Goal: Task Accomplishment & Management: Manage account settings

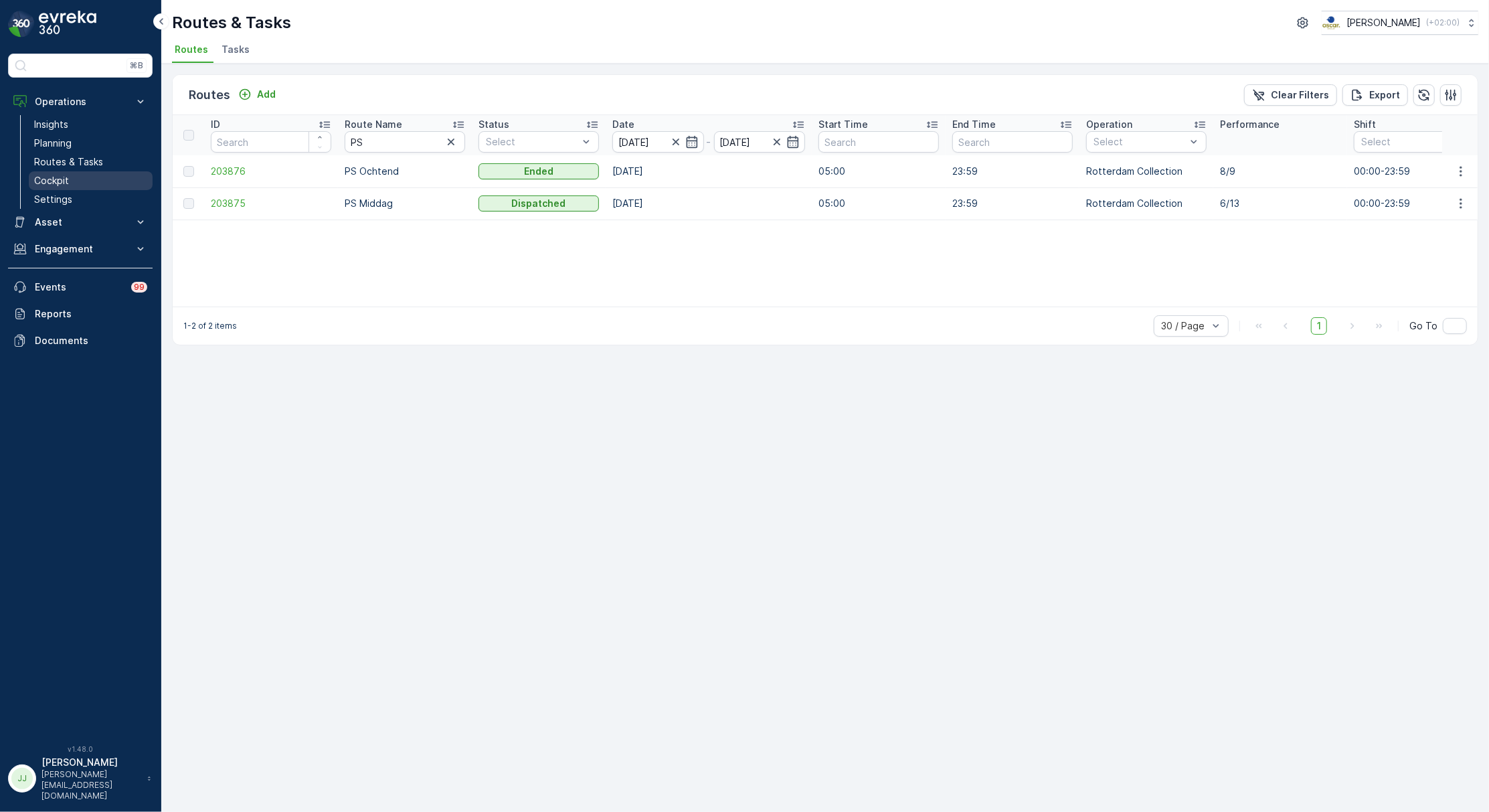
click at [59, 183] on p "Cockpit" at bounding box center [52, 181] width 35 height 13
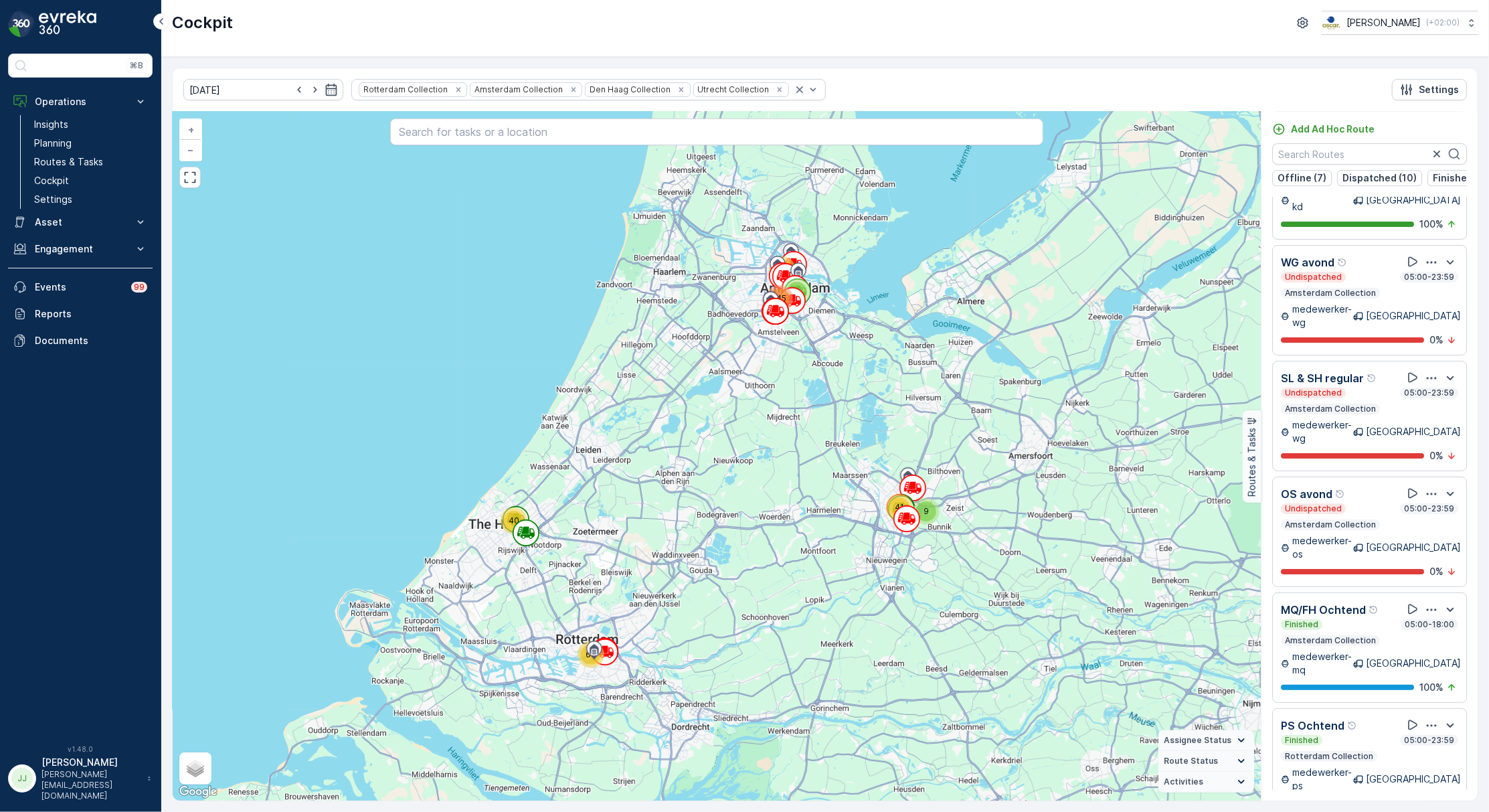
scroll to position [1229, 0]
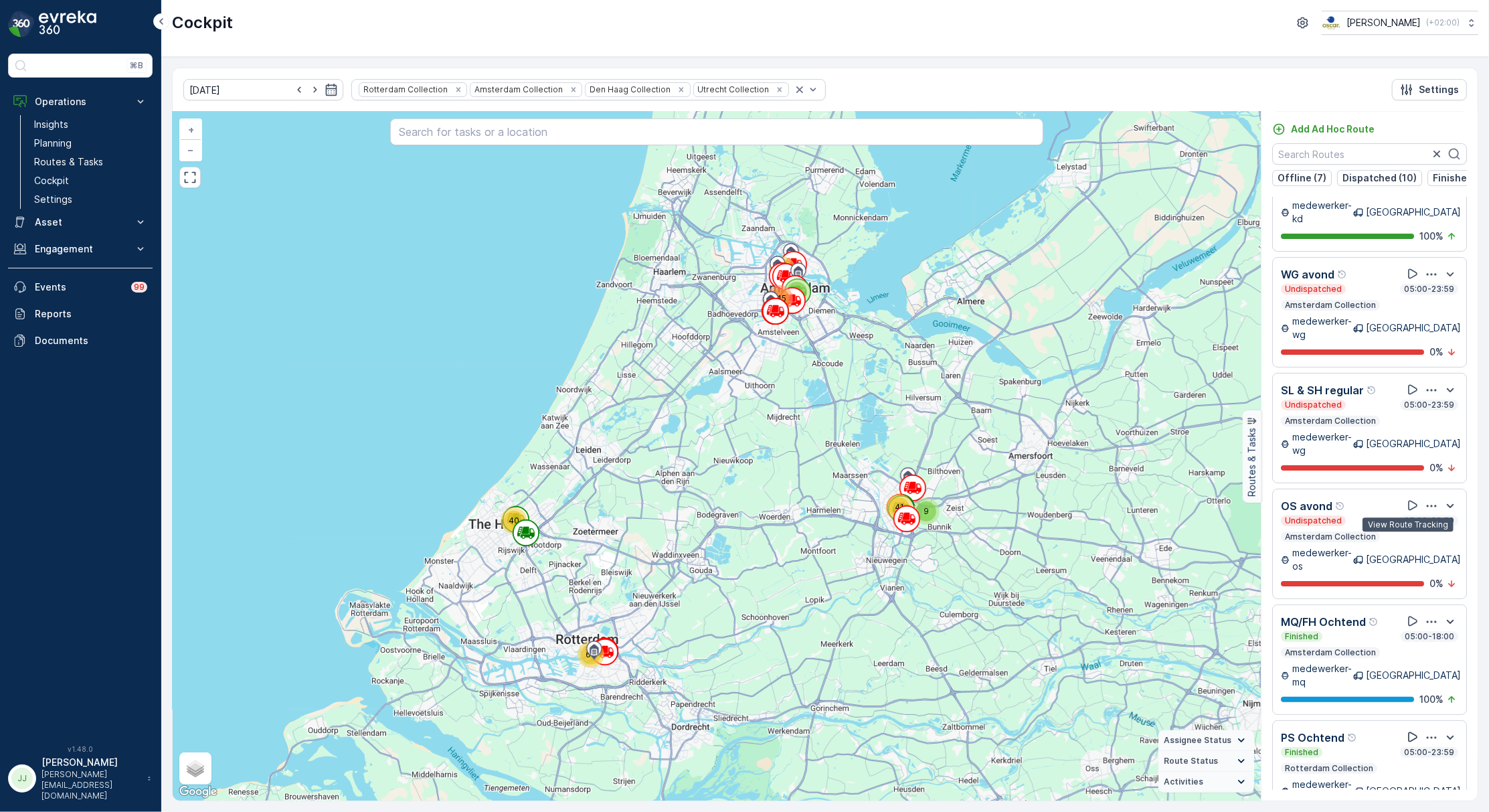
click at [1406, 730] on icon at bounding box center [1413, 737] width 13 height 13
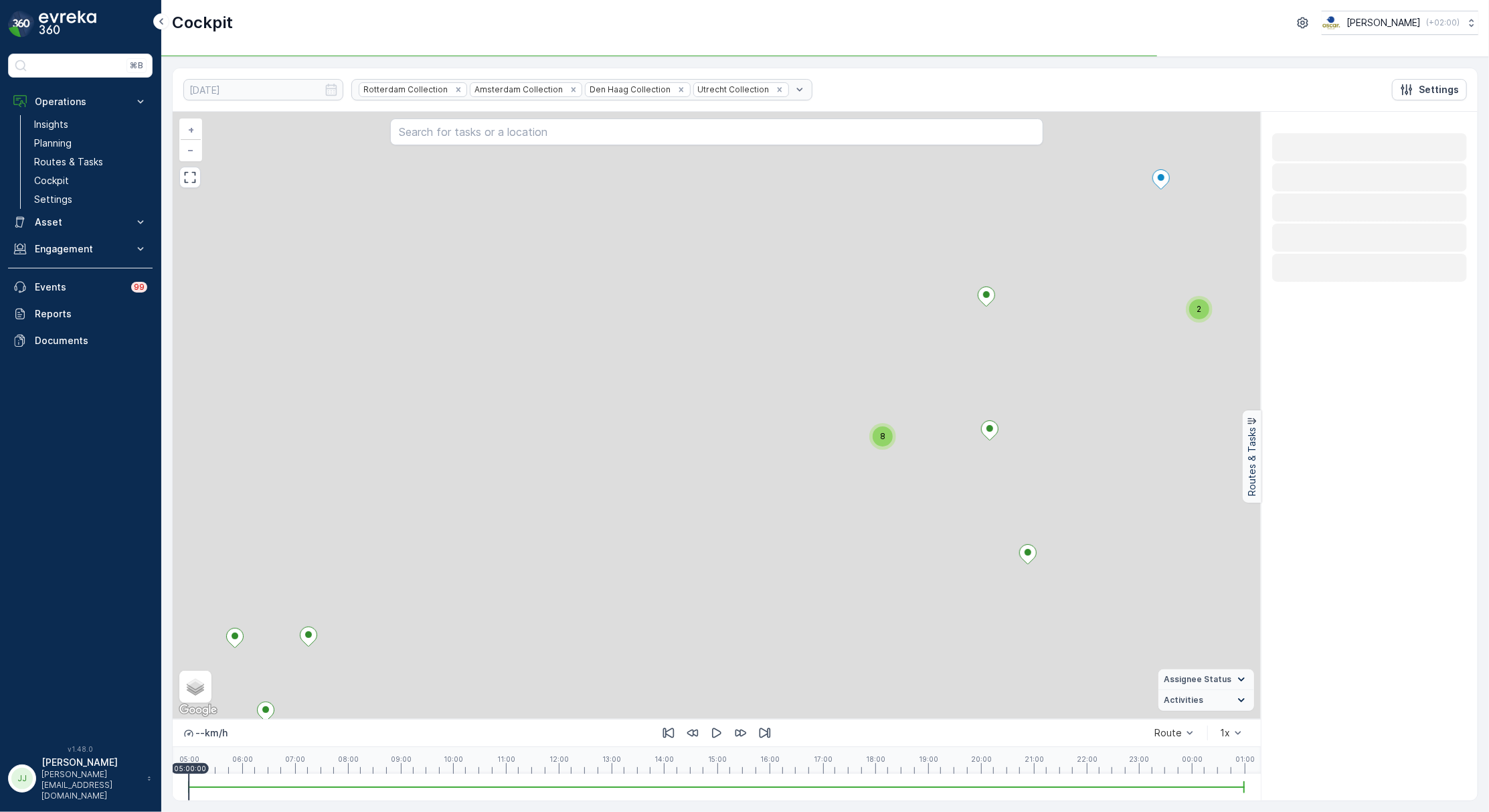
scroll to position [0, 0]
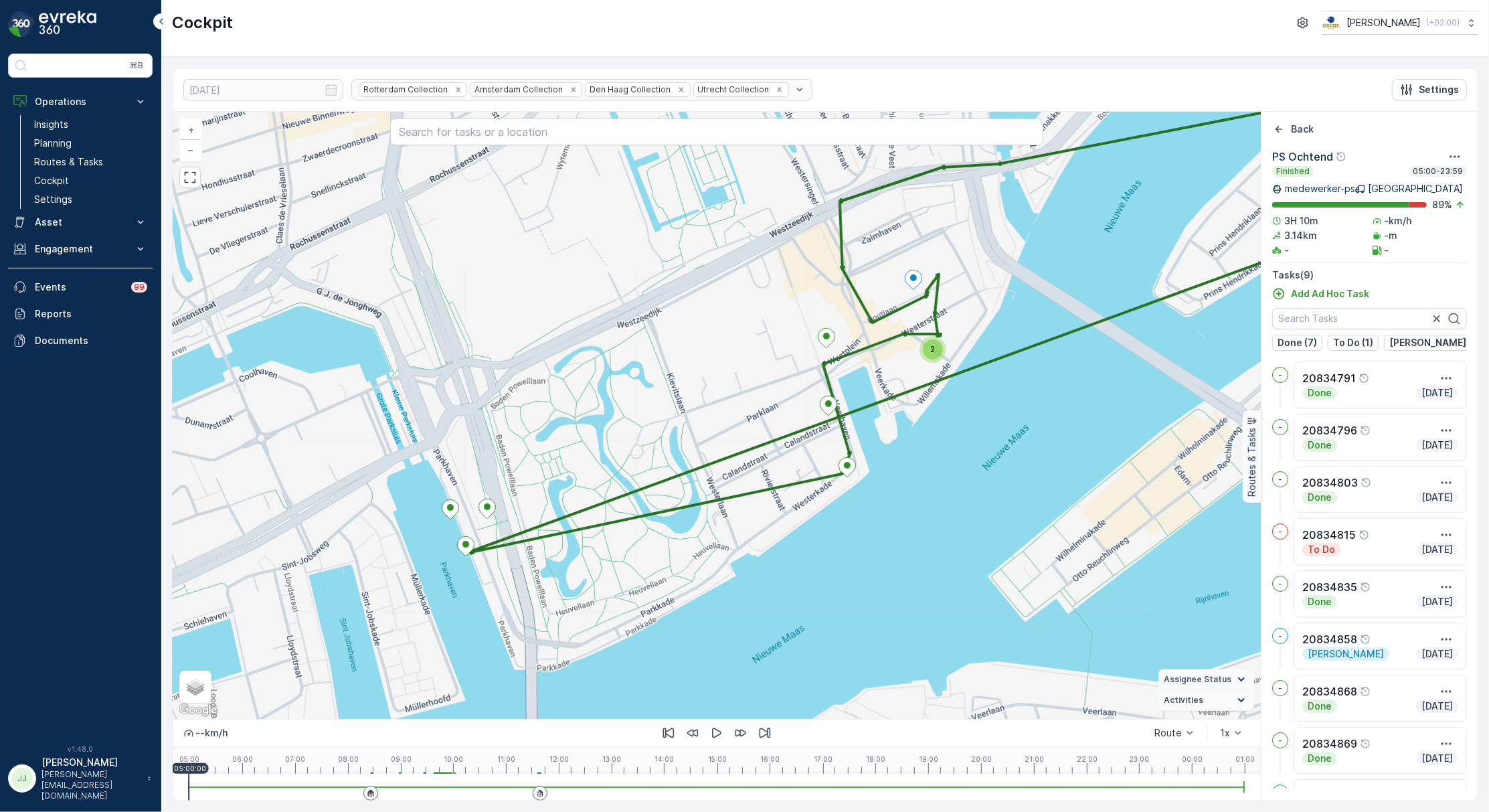
drag, startPoint x: 654, startPoint y: 433, endPoint x: 586, endPoint y: 454, distance: 71.2
click at [586, 454] on div "2 + − Satellite Roadmap Terrain Hybrid Leaflet Keyboard shortcuts Map Data Map …" at bounding box center [716, 415] width 1088 height 607
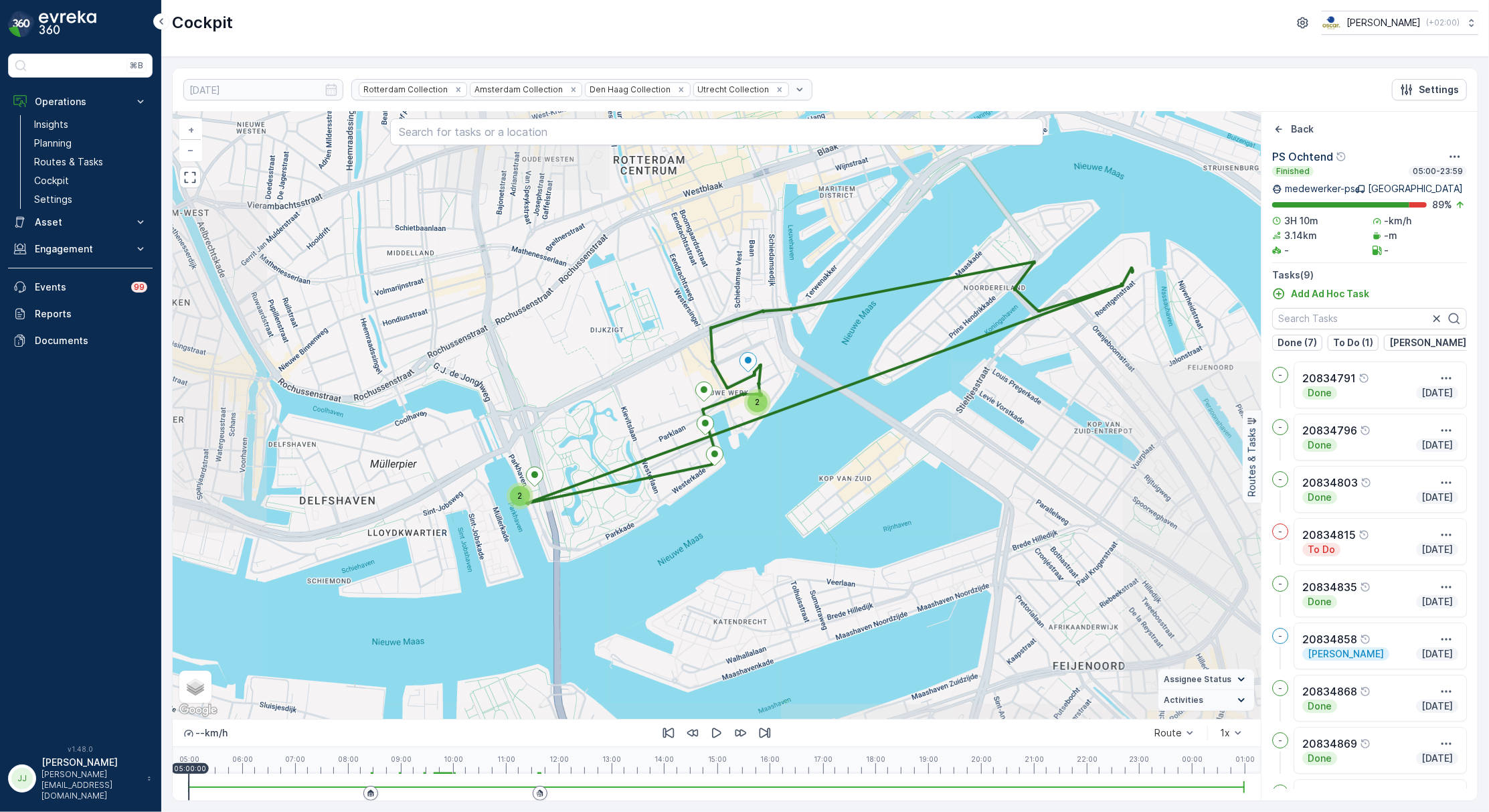
drag, startPoint x: 956, startPoint y: 481, endPoint x: 863, endPoint y: 563, distance: 124.0
click at [863, 563] on div "2 2 + − Satellite Roadmap Terrain Hybrid Leaflet Keyboard shortcuts Map Data Ma…" at bounding box center [716, 415] width 1088 height 607
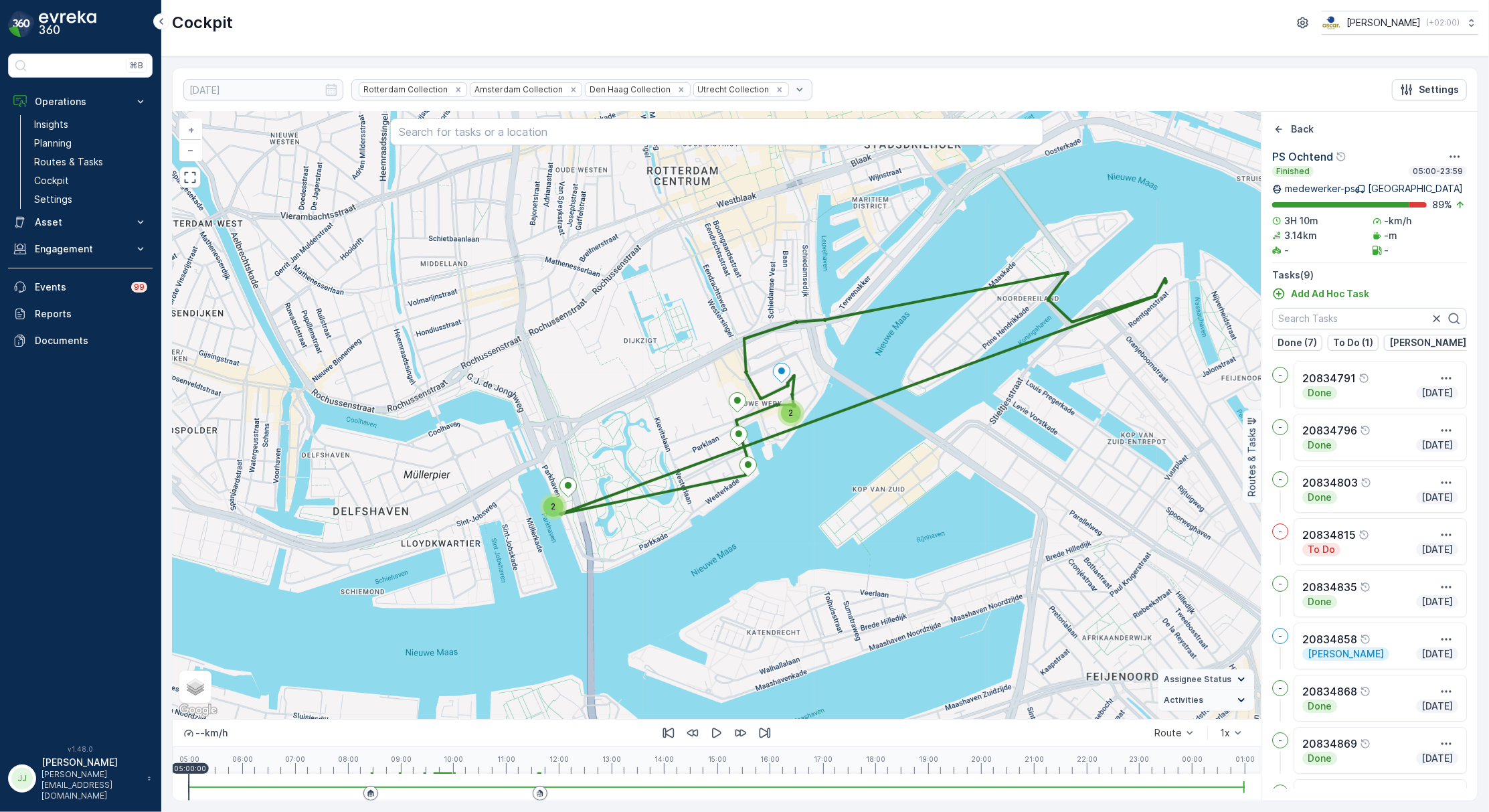
drag, startPoint x: 814, startPoint y: 554, endPoint x: 941, endPoint y: 483, distance: 145.5
click at [941, 483] on div "2 2 + − Satellite Roadmap Terrain Hybrid Leaflet Keyboard shortcuts Map Data Ma…" at bounding box center [716, 415] width 1088 height 607
click at [783, 413] on div "2" at bounding box center [791, 413] width 20 height 20
click at [767, 408] on ellipse at bounding box center [768, 407] width 7 height 7
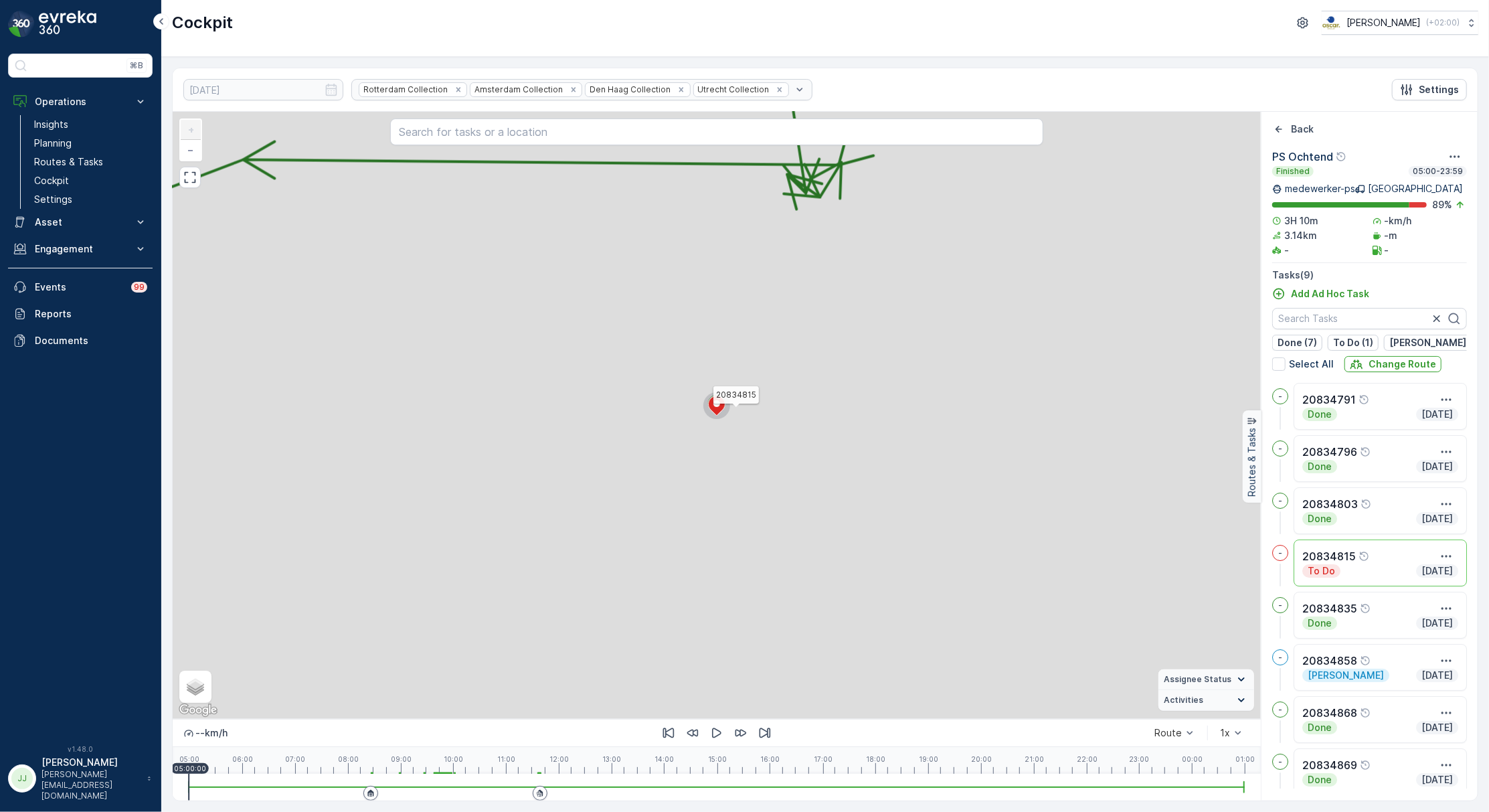
scroll to position [43, 0]
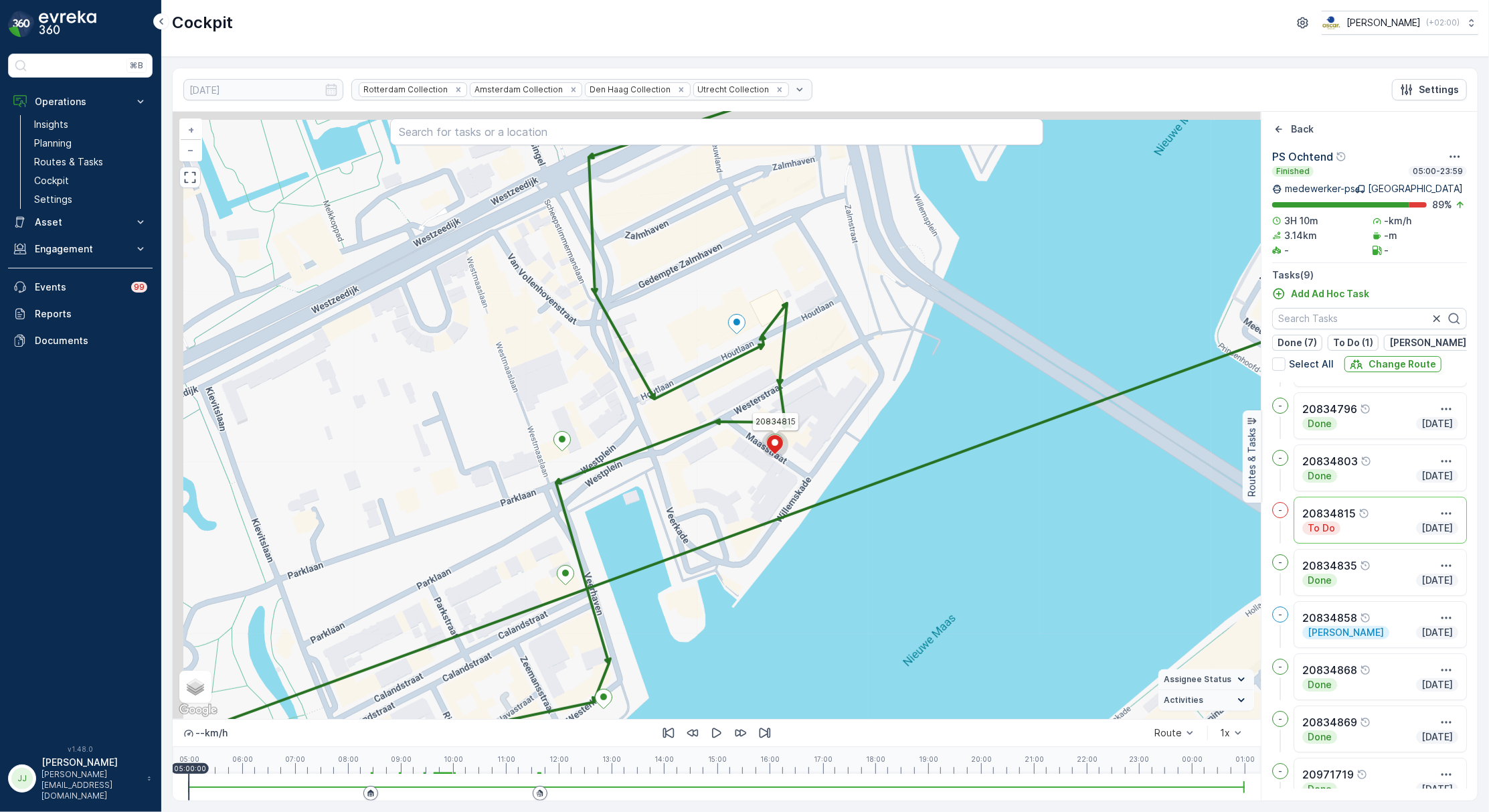
drag, startPoint x: 814, startPoint y: 383, endPoint x: 833, endPoint y: 412, distance: 34.7
click at [833, 412] on div "20834815 + − Satellite Roadmap Terrain Hybrid Leaflet Keyboard shortcuts Map Da…" at bounding box center [716, 415] width 1088 height 607
click at [1277, 128] on icon "Back" at bounding box center [1279, 129] width 7 height 7
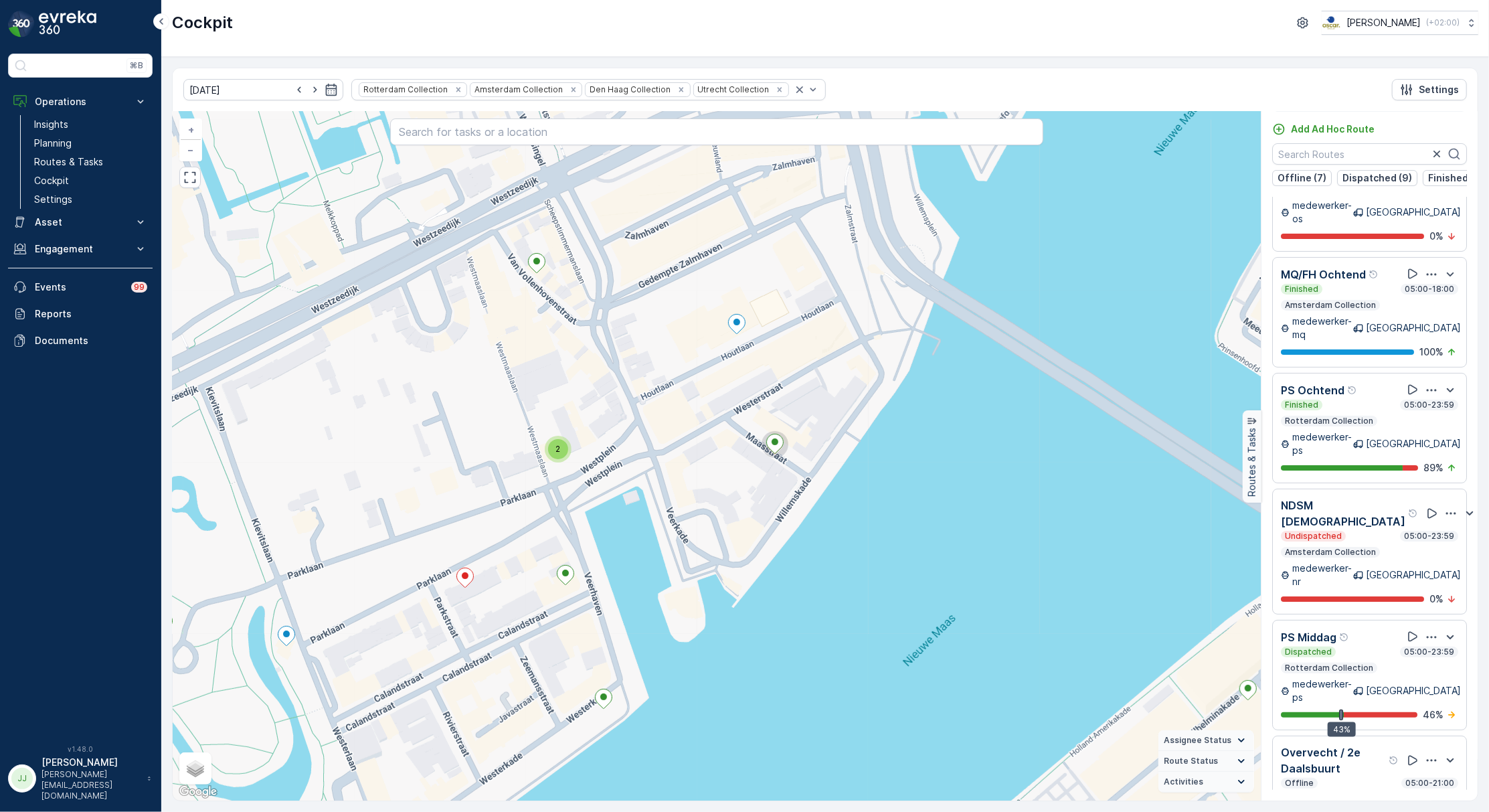
scroll to position [1695, 0]
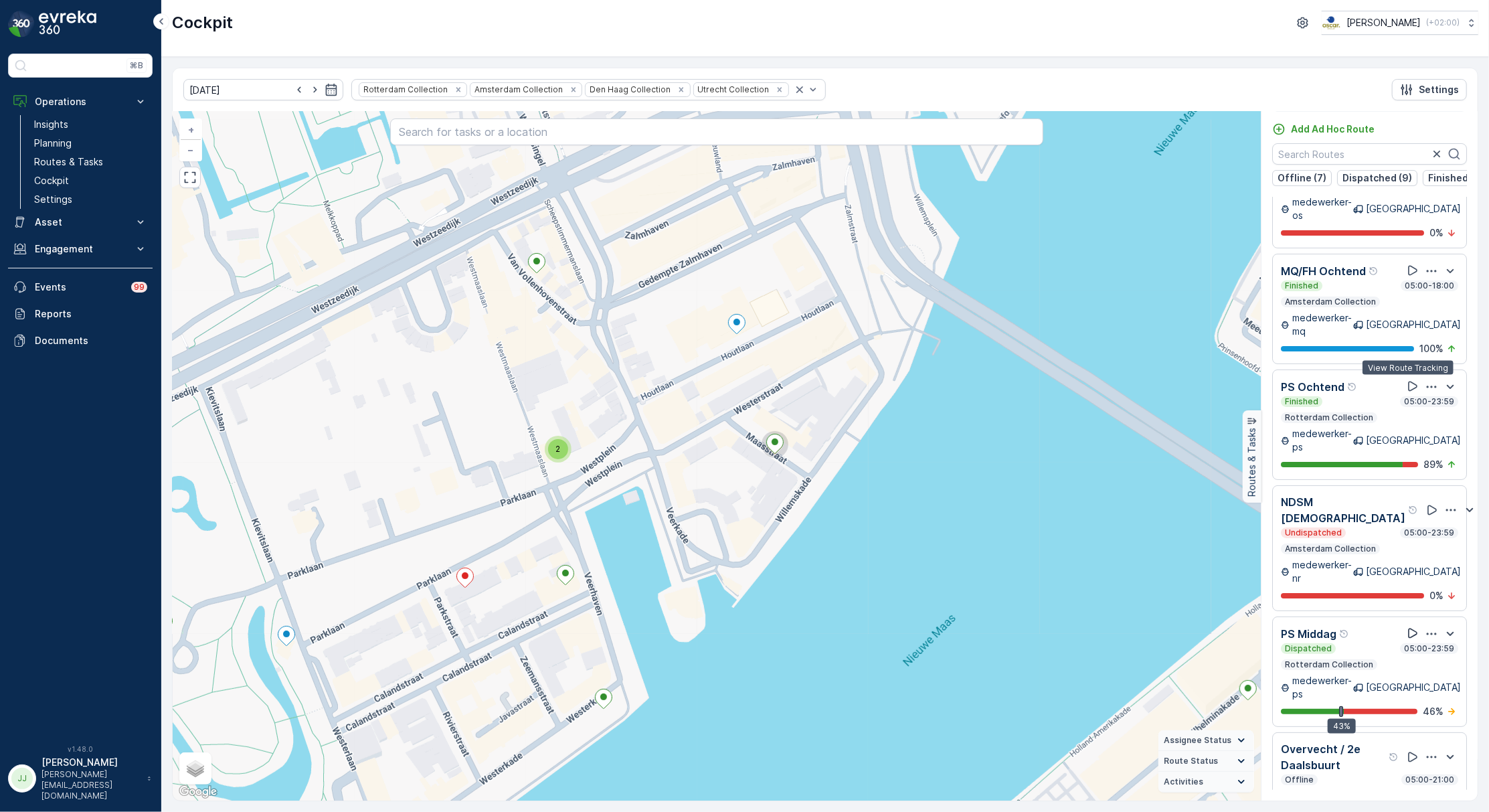
click at [1406, 626] on icon at bounding box center [1413, 633] width 13 height 13
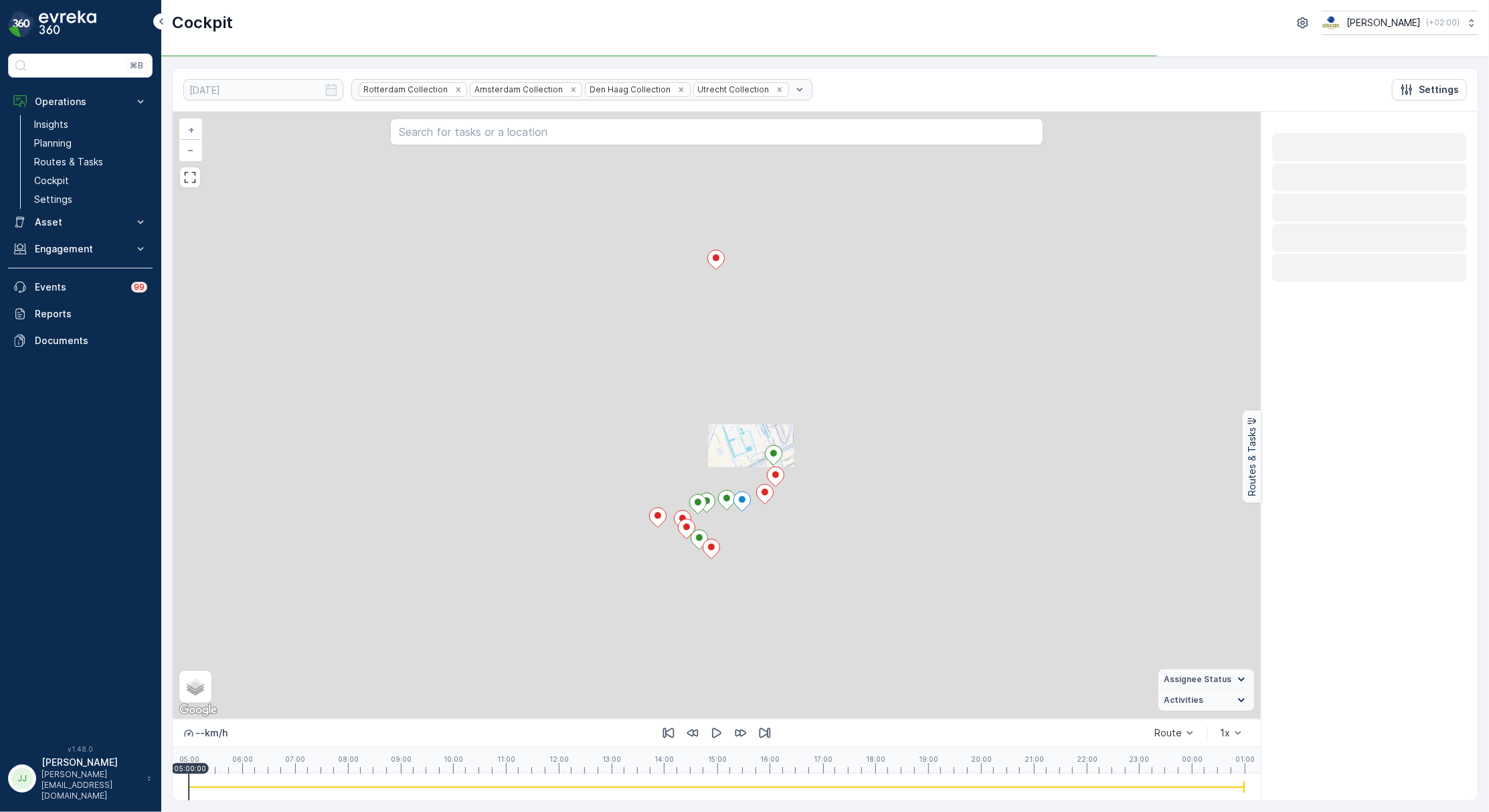
scroll to position [0, 0]
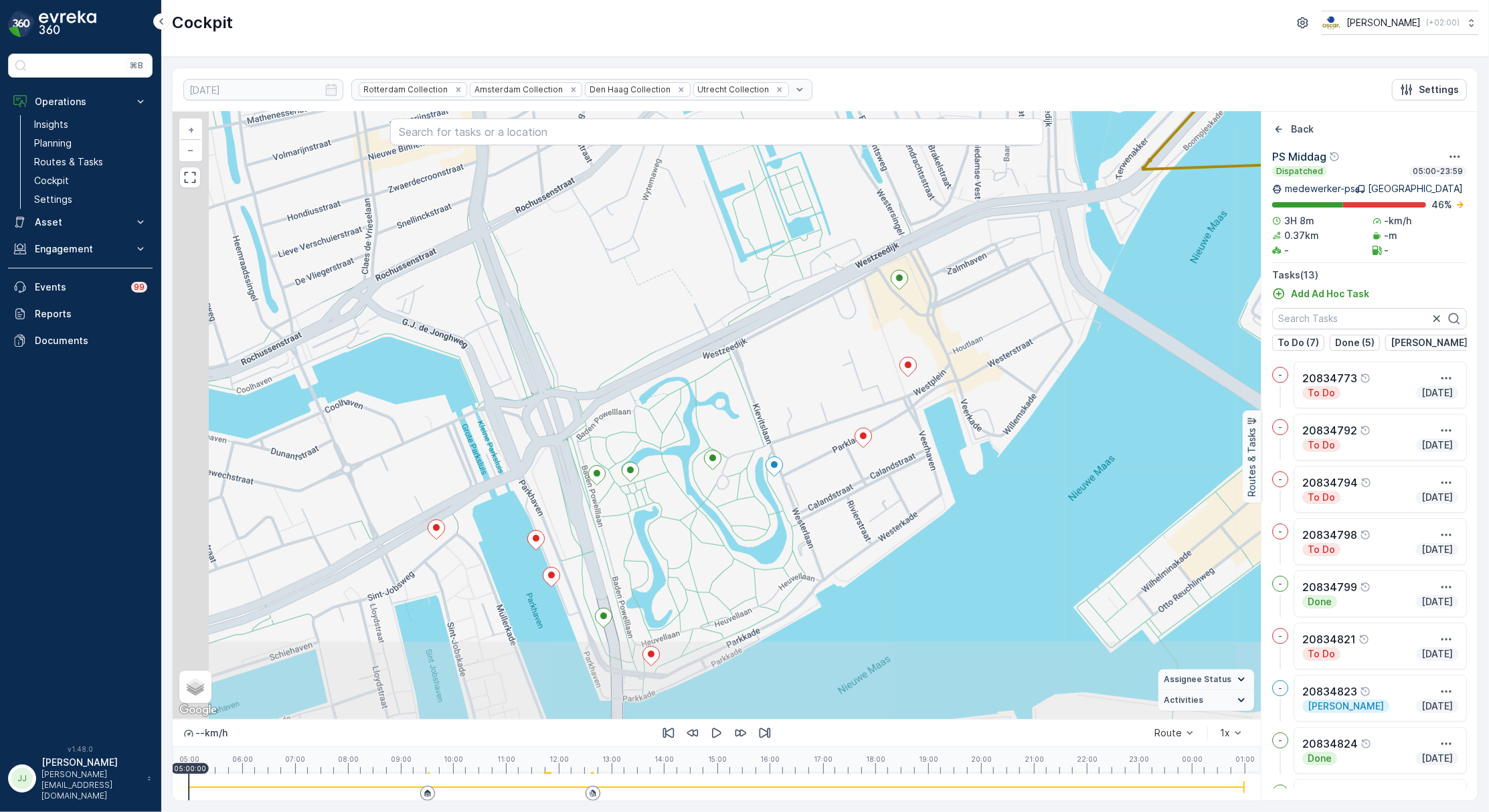
drag, startPoint x: 580, startPoint y: 496, endPoint x: 742, endPoint y: 393, distance: 192.0
click at [742, 393] on div "+ − Satellite Roadmap Terrain Hybrid Leaflet Keyboard shortcuts Map Data Map da…" at bounding box center [716, 415] width 1088 height 607
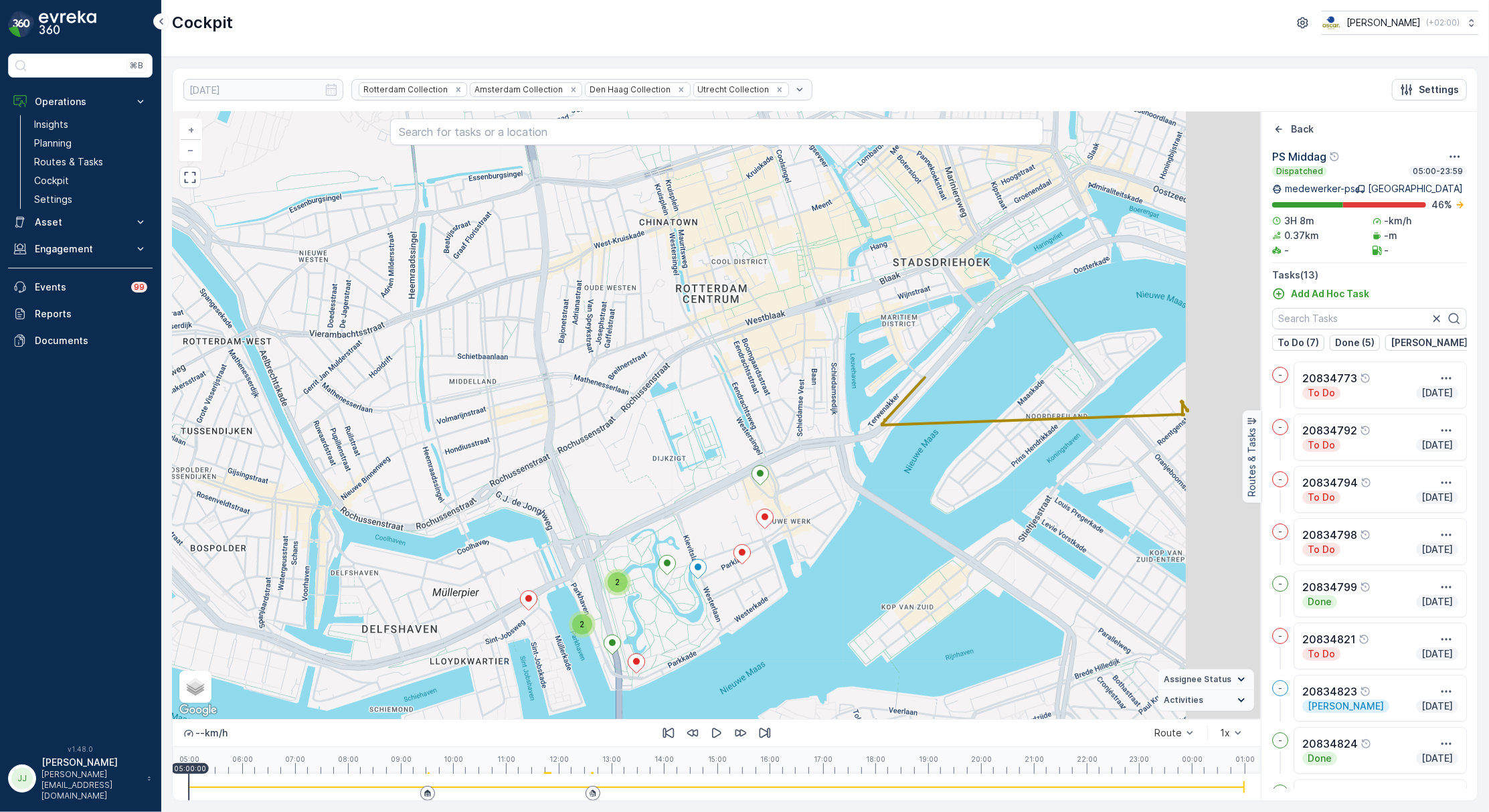
drag, startPoint x: 1007, startPoint y: 523, endPoint x: 847, endPoint y: 590, distance: 173.5
click at [847, 590] on div "2 2 + − Satellite Roadmap Terrain Hybrid Leaflet Keyboard shortcuts Map Data Ma…" at bounding box center [716, 415] width 1088 height 607
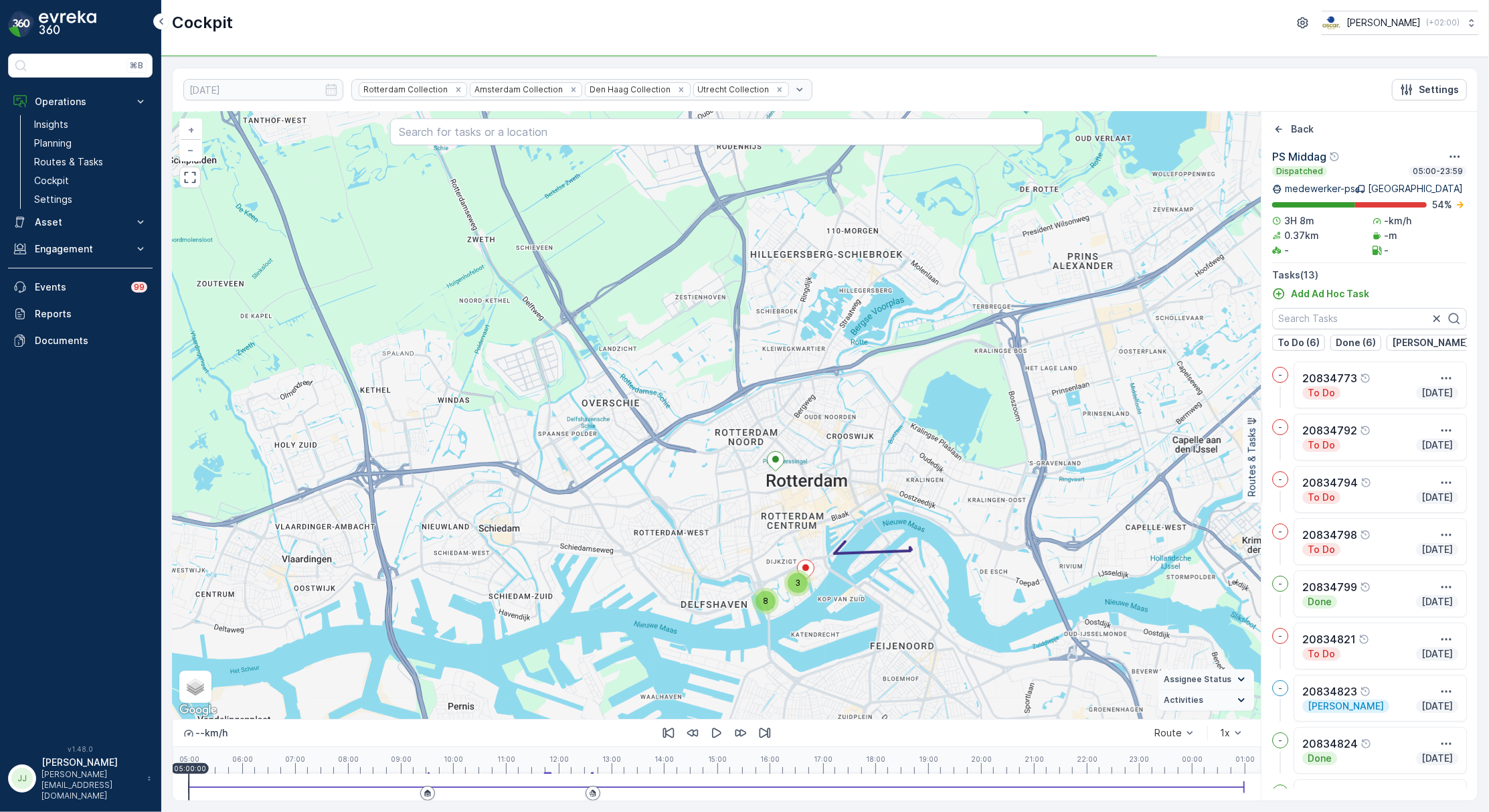
click at [1280, 139] on div "Back PS Middag Dispatched 05:00-23:59 medewerker-ps Rotterdam 54 % 3H 8m -km/h …" at bounding box center [1370, 456] width 216 height 667
click at [1280, 137] on div "Back" at bounding box center [1370, 130] width 216 height 16
click at [1280, 134] on icon "Back" at bounding box center [1279, 129] width 13 height 13
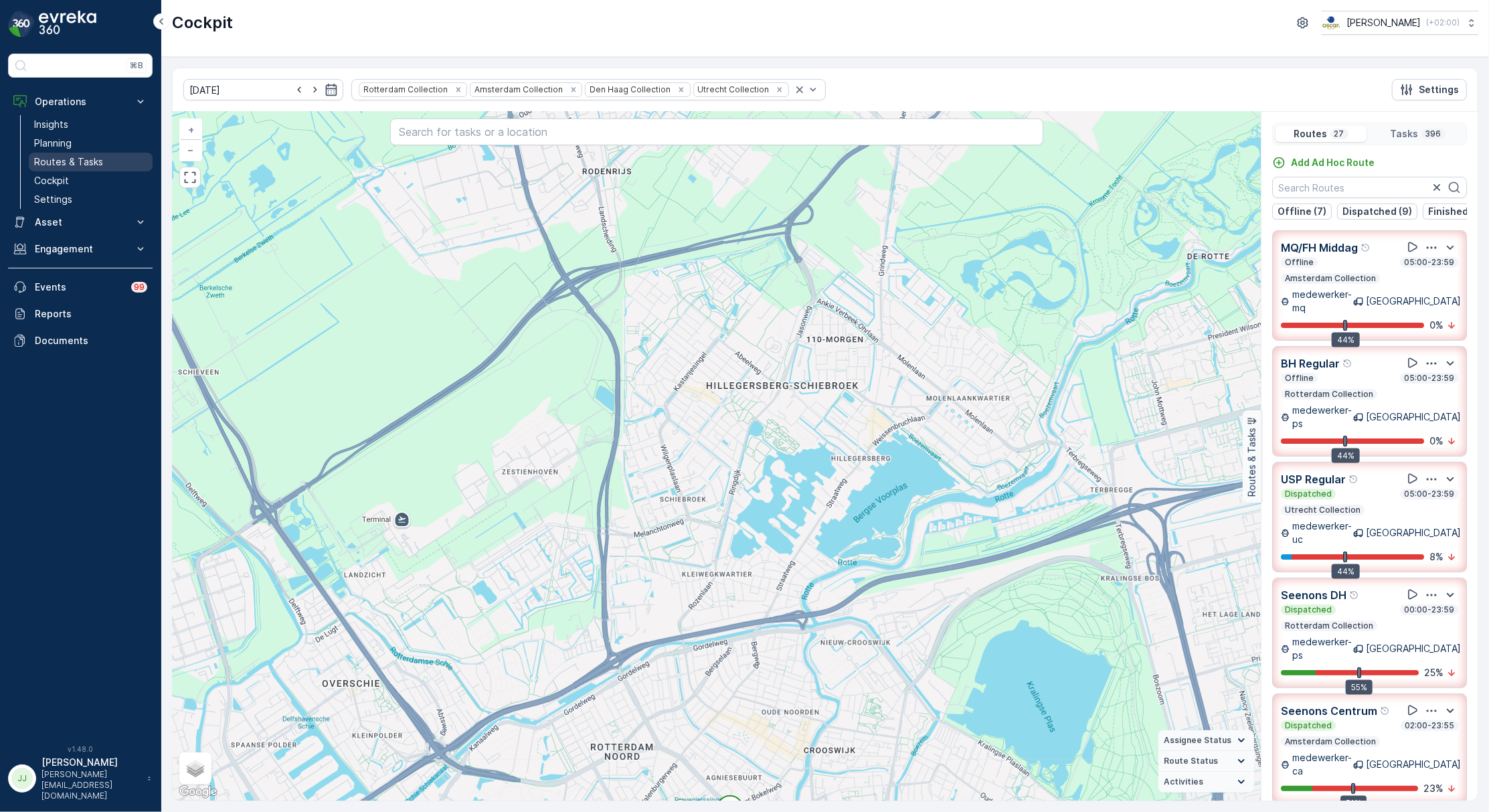
click at [107, 154] on link "Routes & Tasks" at bounding box center [90, 162] width 123 height 19
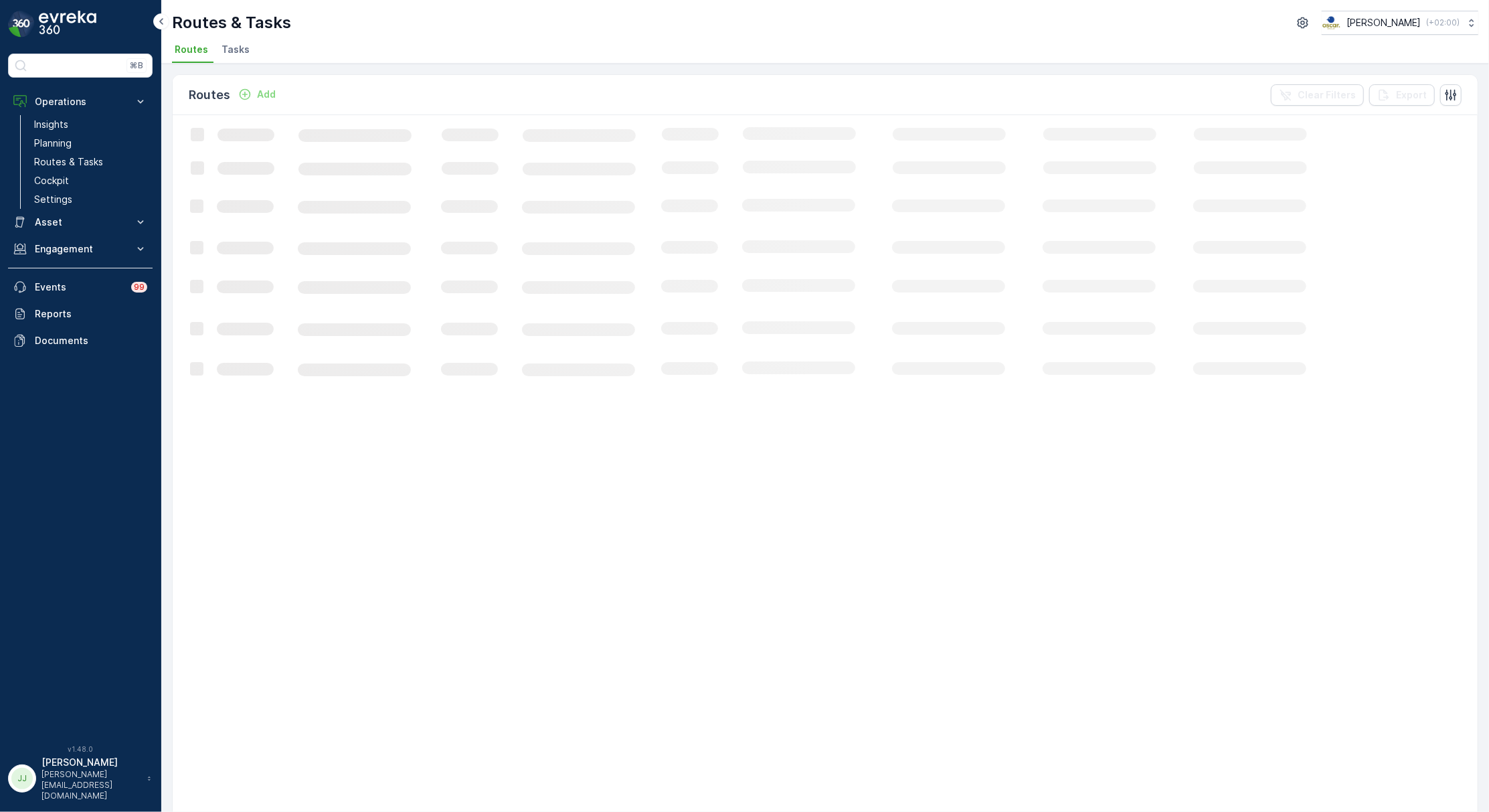
click at [239, 56] on span "Tasks" at bounding box center [235, 49] width 28 height 13
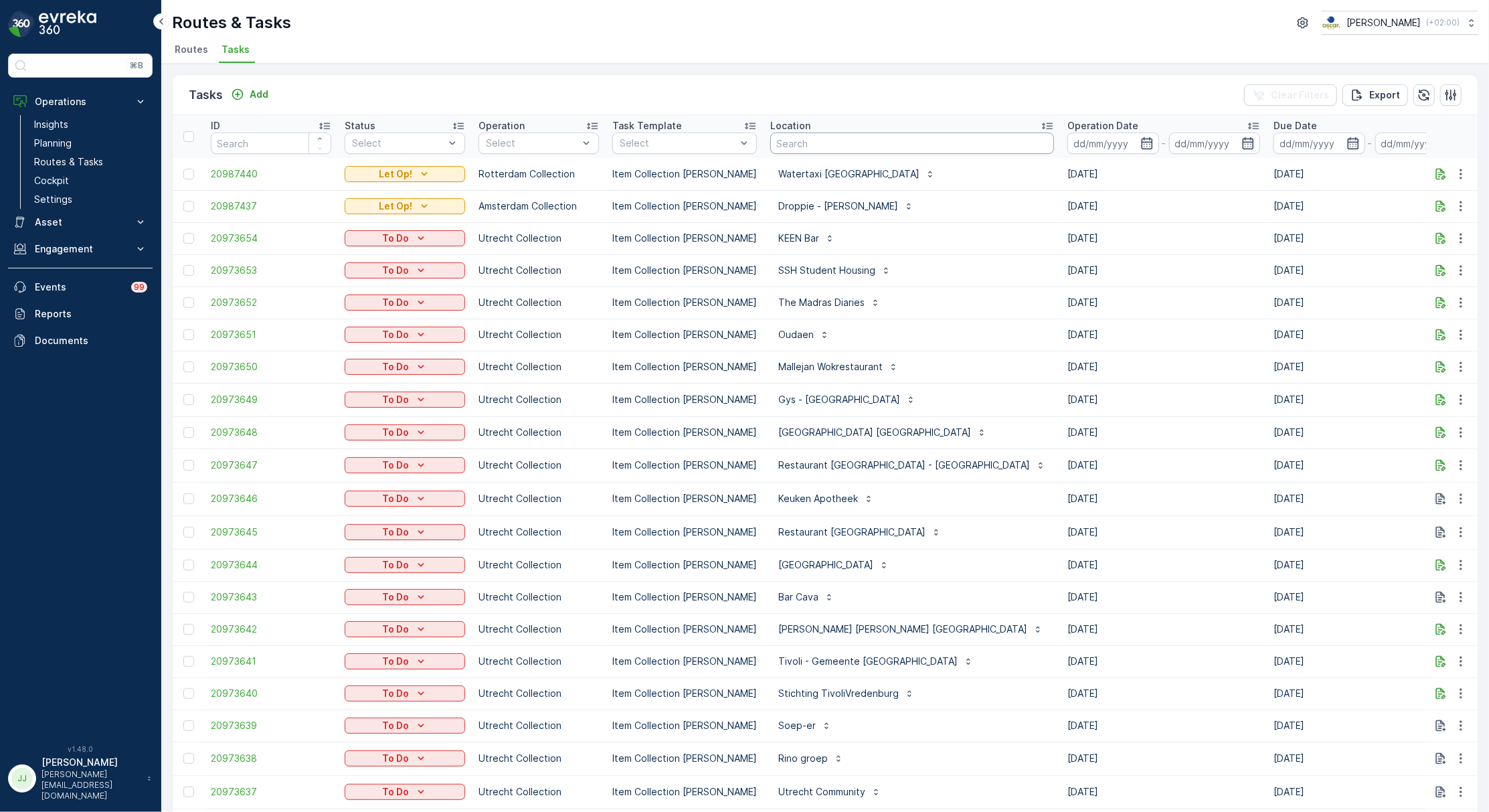
click at [806, 141] on input "text" at bounding box center [912, 143] width 284 height 21
type input "statiegeld"
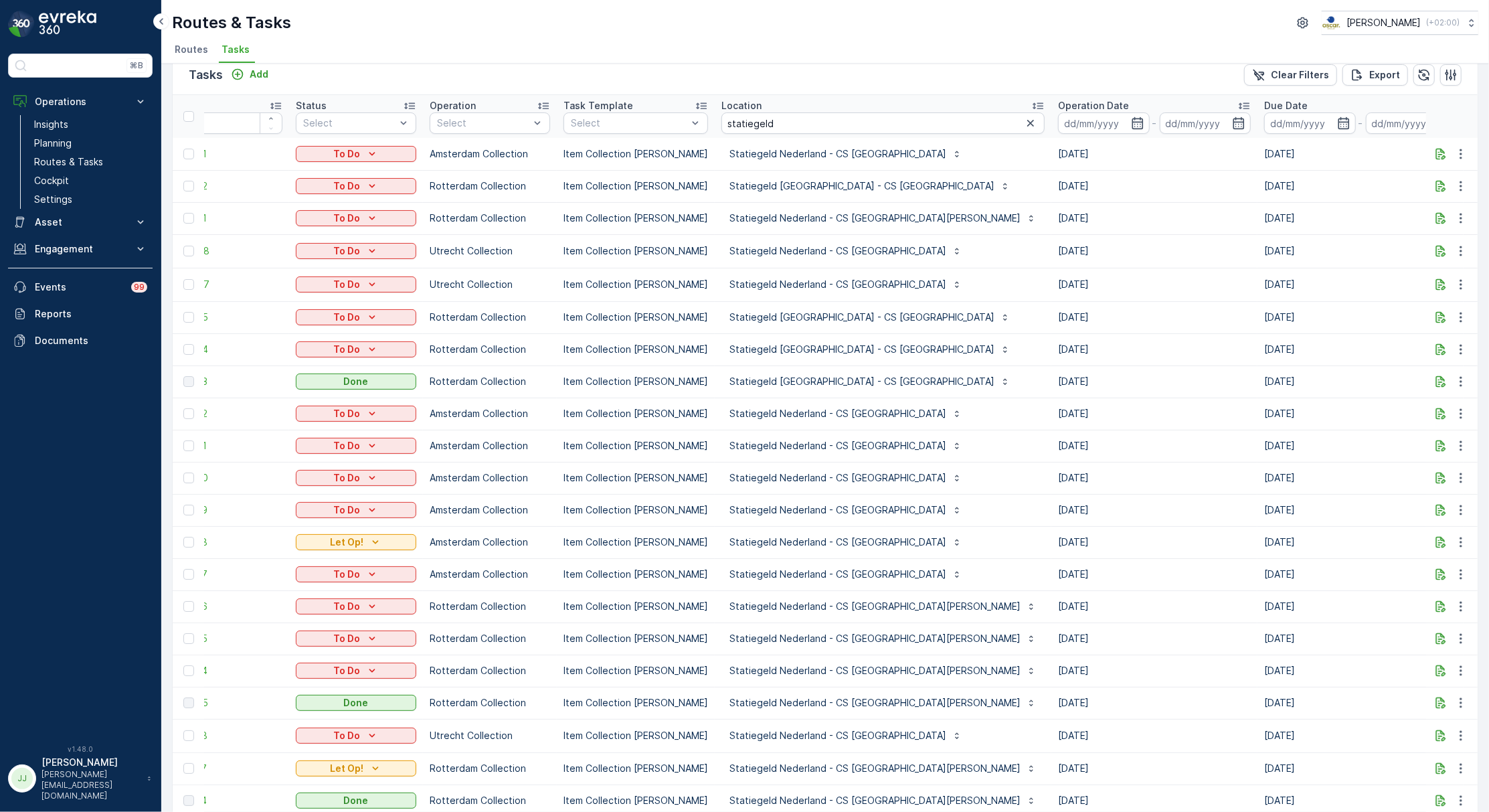
scroll to position [0, 32]
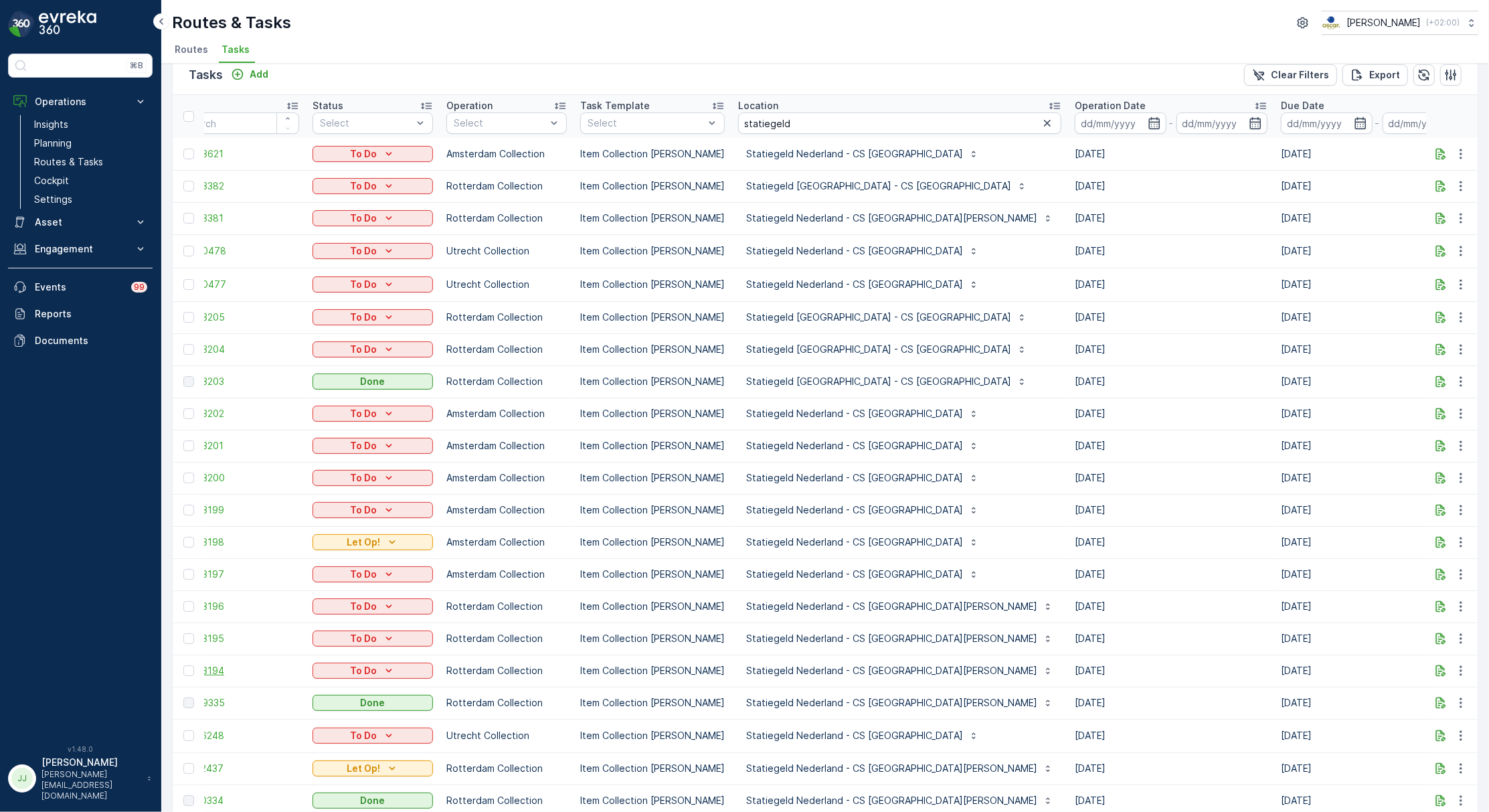
click at [215, 670] on span "20953194" at bounding box center [239, 671] width 120 height 13
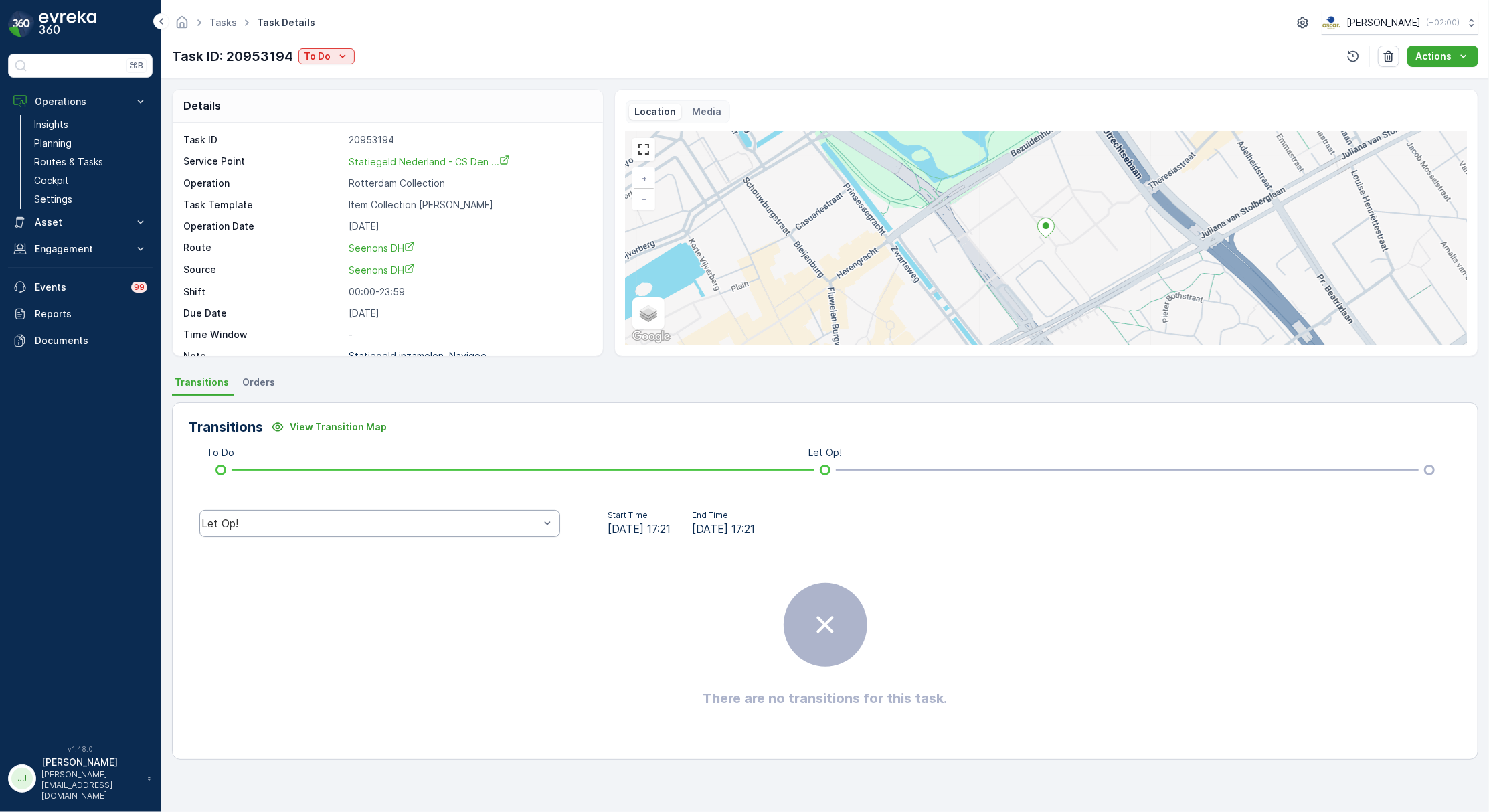
click at [446, 514] on div "Let Op!" at bounding box center [379, 523] width 382 height 43
click at [446, 514] on div "Let Op!" at bounding box center [379, 523] width 361 height 27
click at [359, 424] on div "Done" at bounding box center [380, 422] width 345 height 12
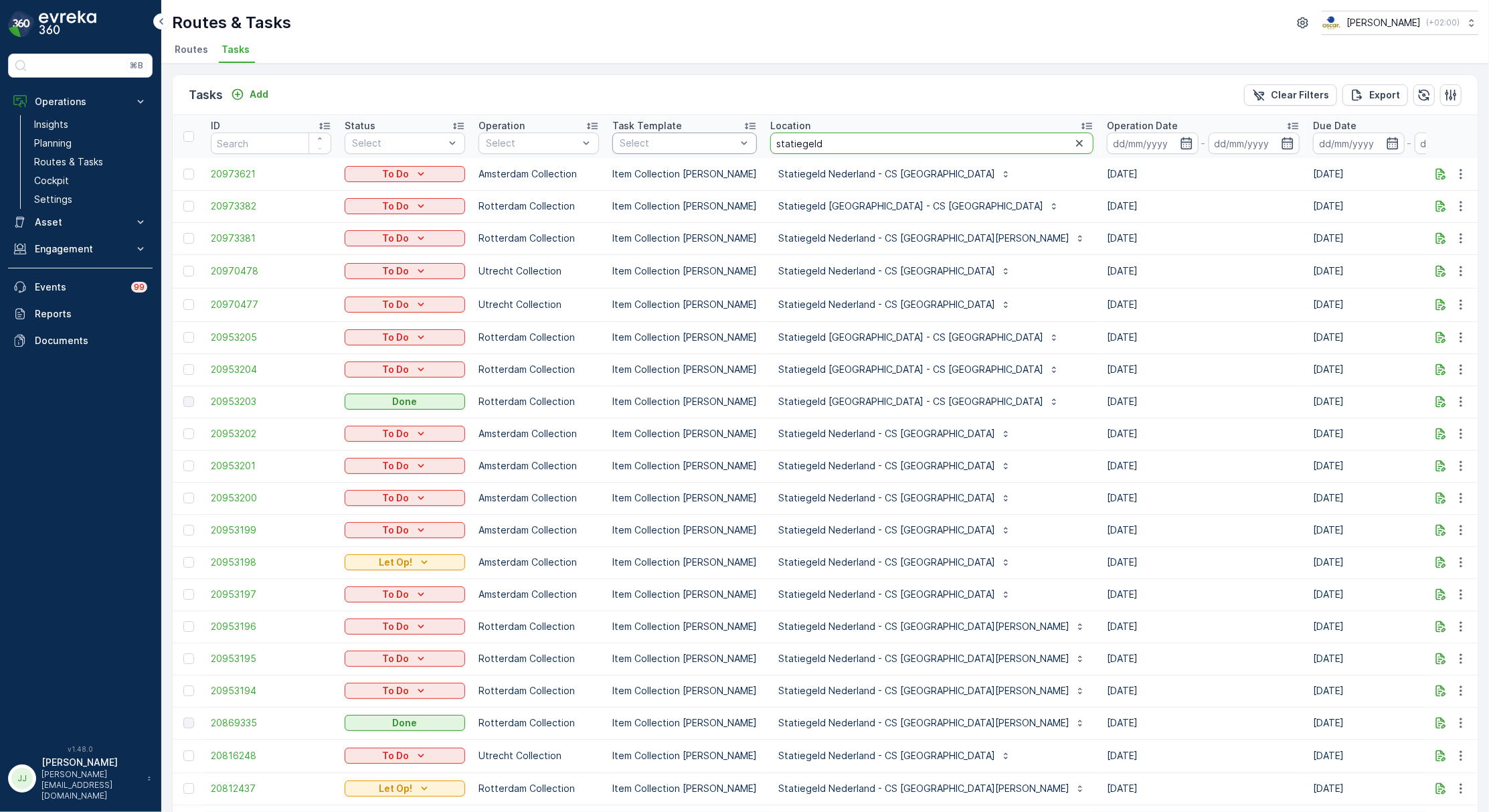
drag, startPoint x: 862, startPoint y: 143, endPoint x: 685, endPoint y: 150, distance: 177.1
click at [685, 150] on tr "ID Status Select Operation Select Task Template Select Location statiegeld Oper…" at bounding box center [1306, 137] width 2267 height 43
type input "pet"
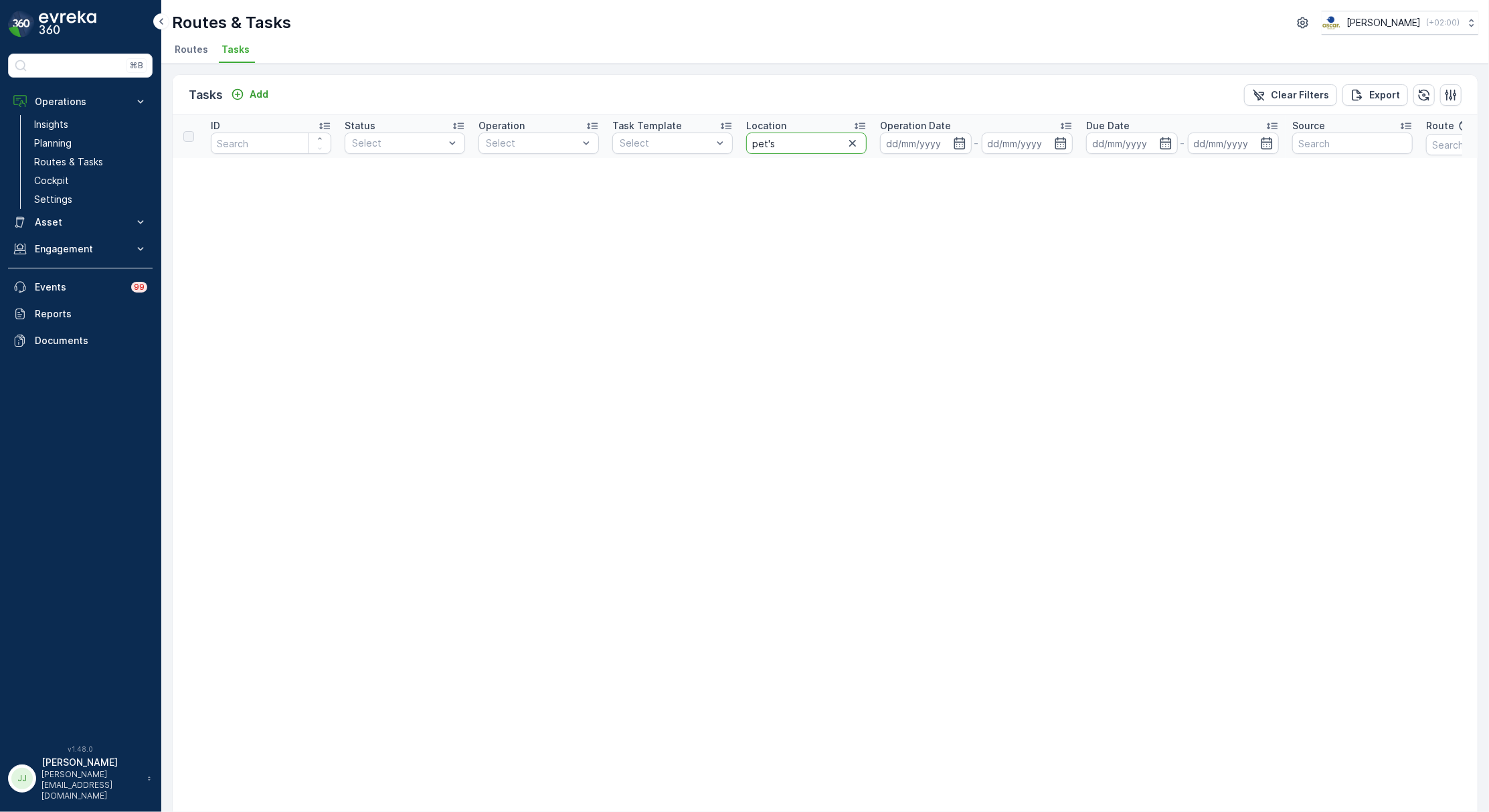
click at [813, 138] on input "pet's" at bounding box center [806, 143] width 120 height 21
type input "pet"
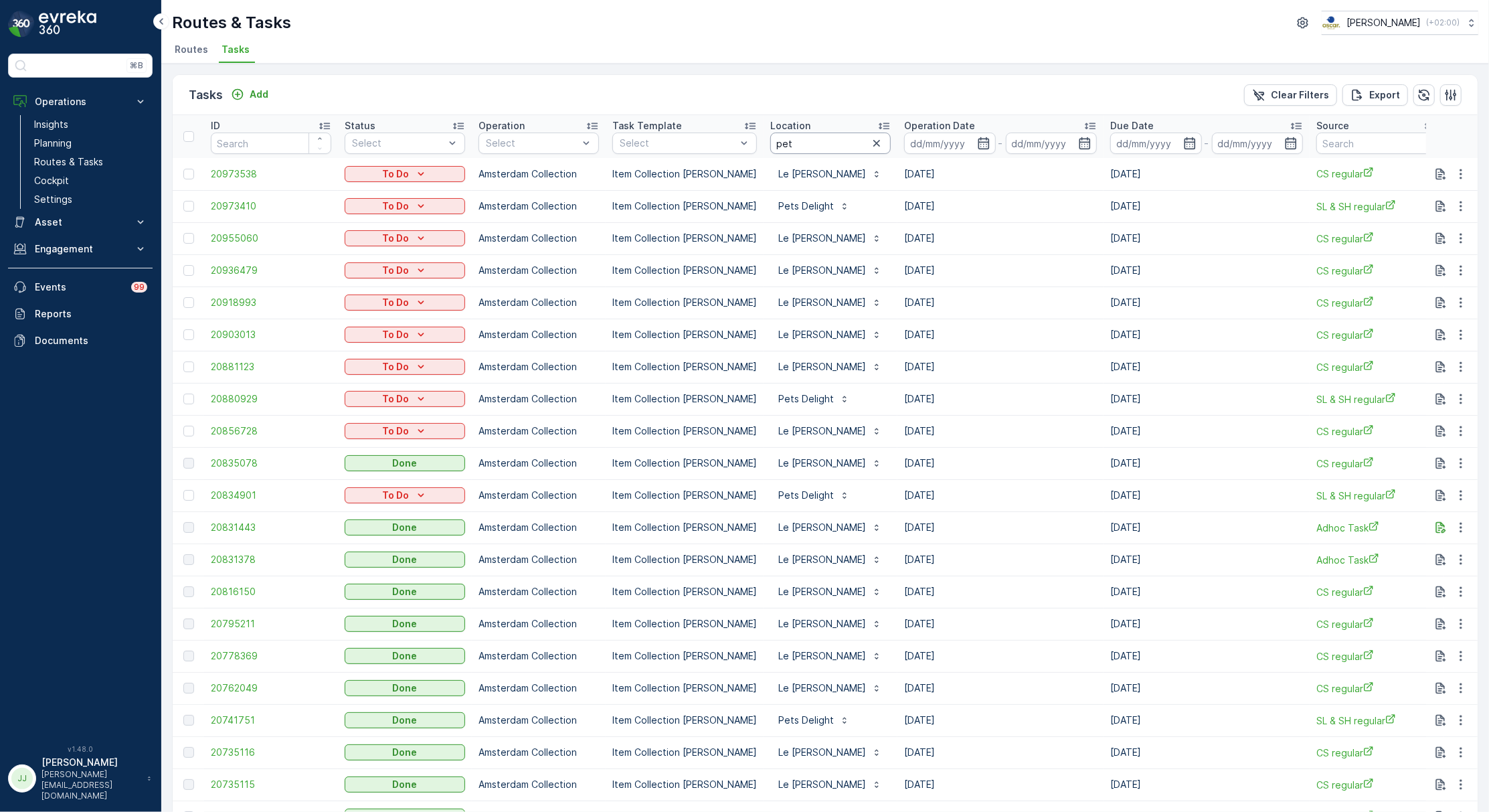
click at [824, 142] on input "pet" at bounding box center [830, 143] width 120 height 21
type input "pets"
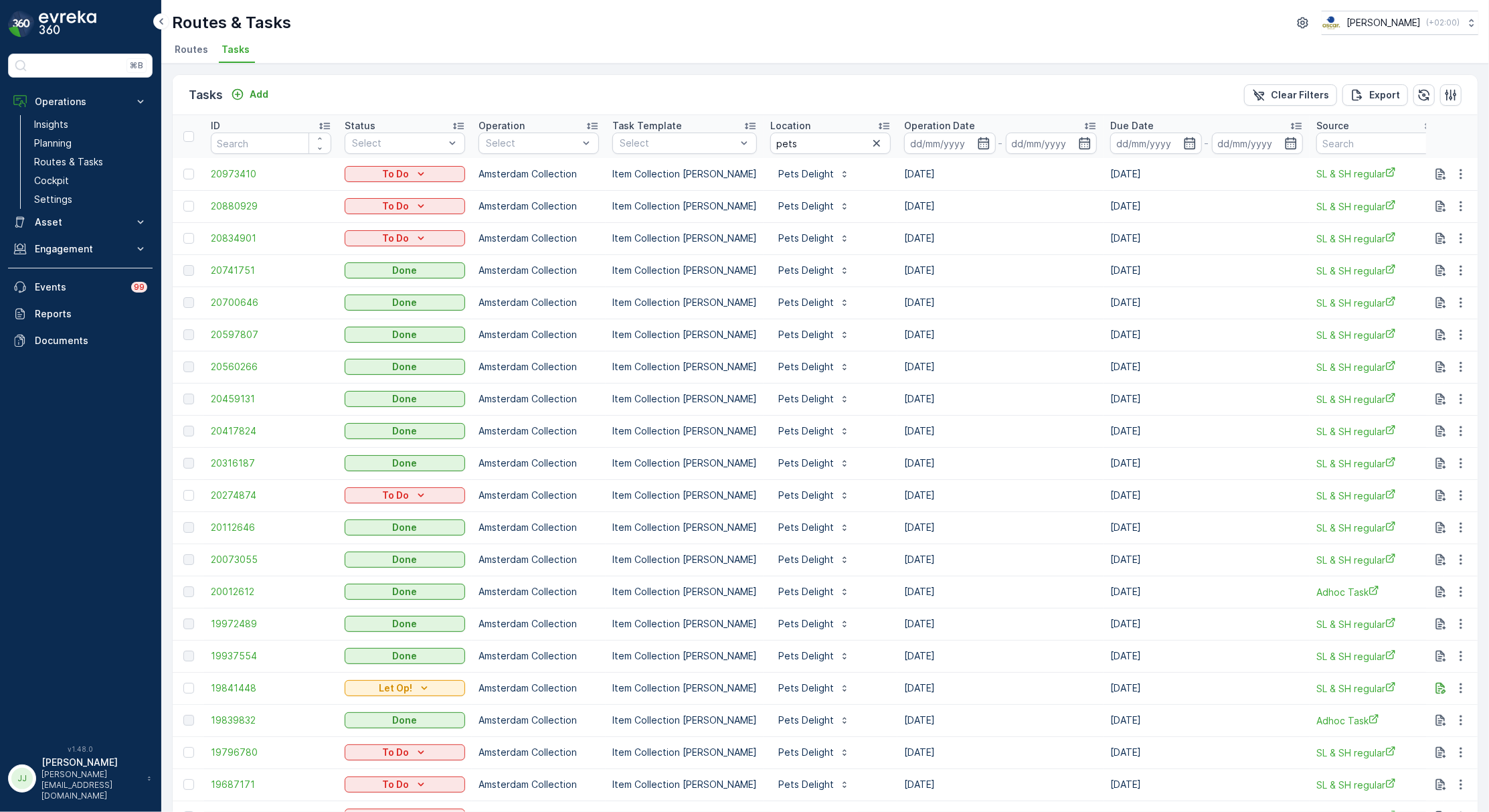
click at [981, 145] on input at bounding box center [950, 143] width 92 height 21
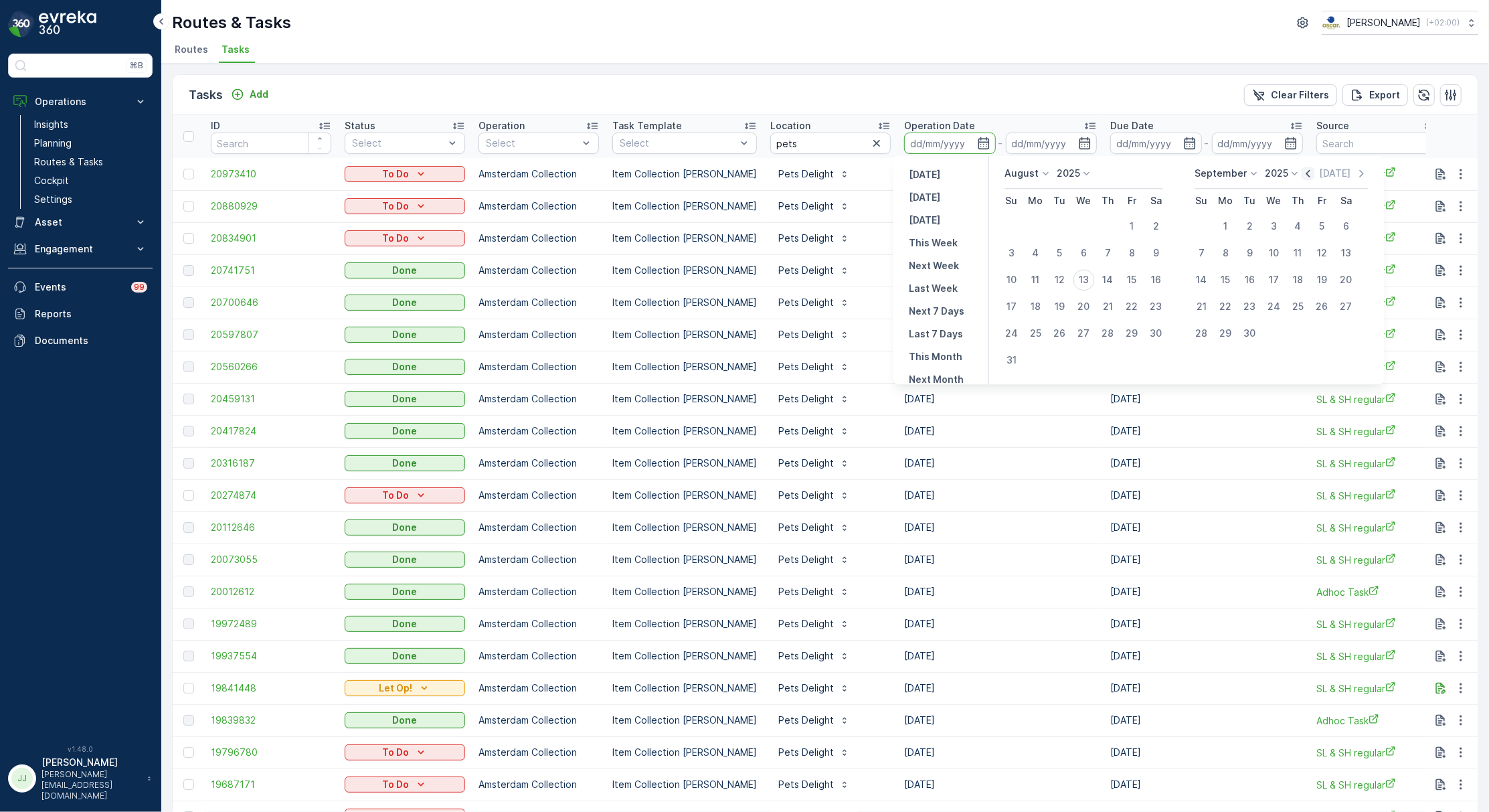
click at [1307, 172] on icon "button" at bounding box center [1308, 173] width 4 height 7
click at [1060, 223] on div "1" at bounding box center [1060, 227] width 21 height 21
type input "[DATE]"
click at [1106, 330] on div "31" at bounding box center [1108, 333] width 21 height 21
type input "[DATE]"
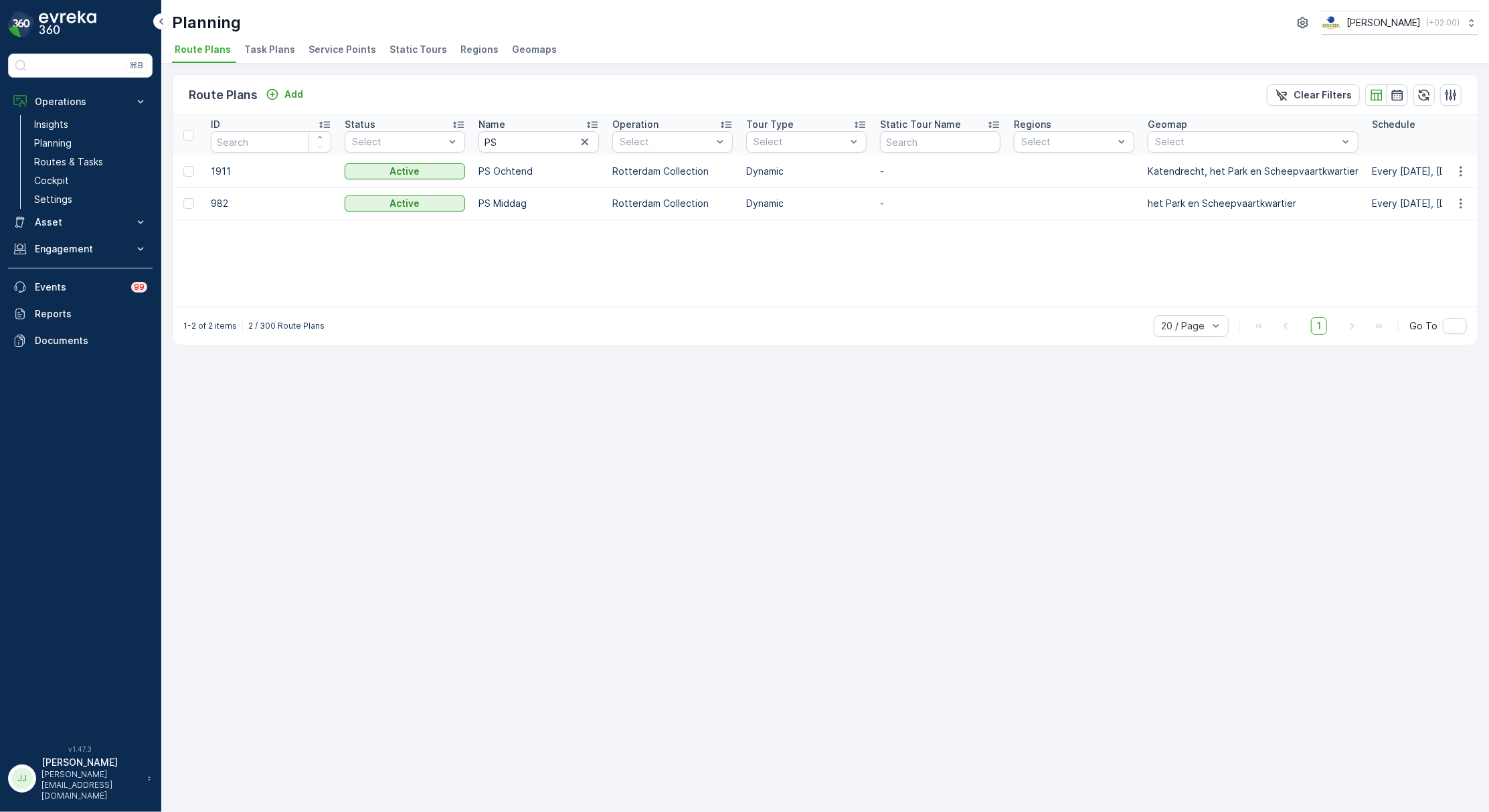
click at [260, 48] on span "Task Plans" at bounding box center [270, 49] width 51 height 13
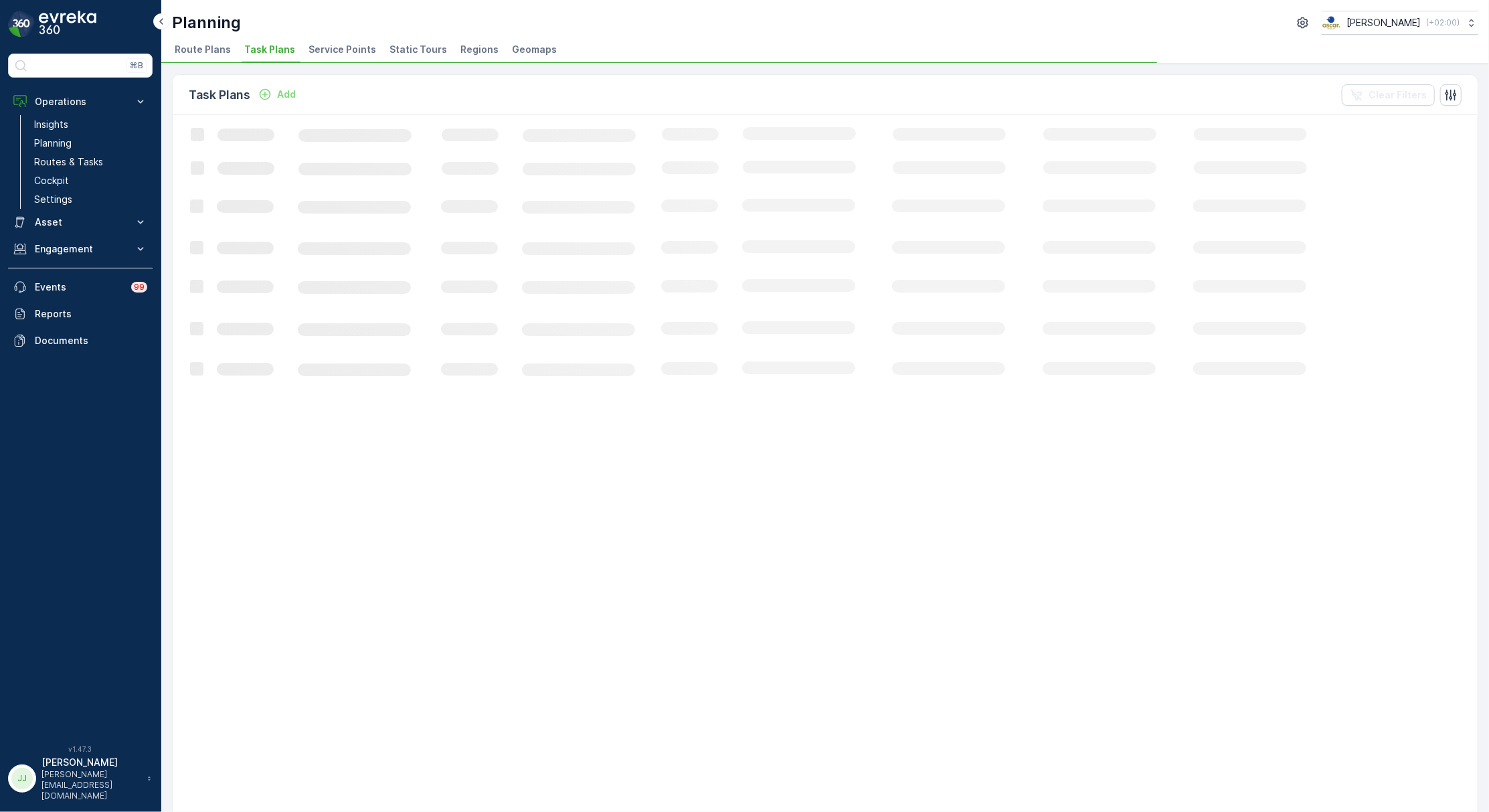
click at [333, 38] on div "Planning [PERSON_NAME] ( +02:00 ) Route Plans Task Plans Service Points Static …" at bounding box center [825, 32] width 1328 height 64
click at [335, 46] on span "Service Points" at bounding box center [342, 49] width 68 height 13
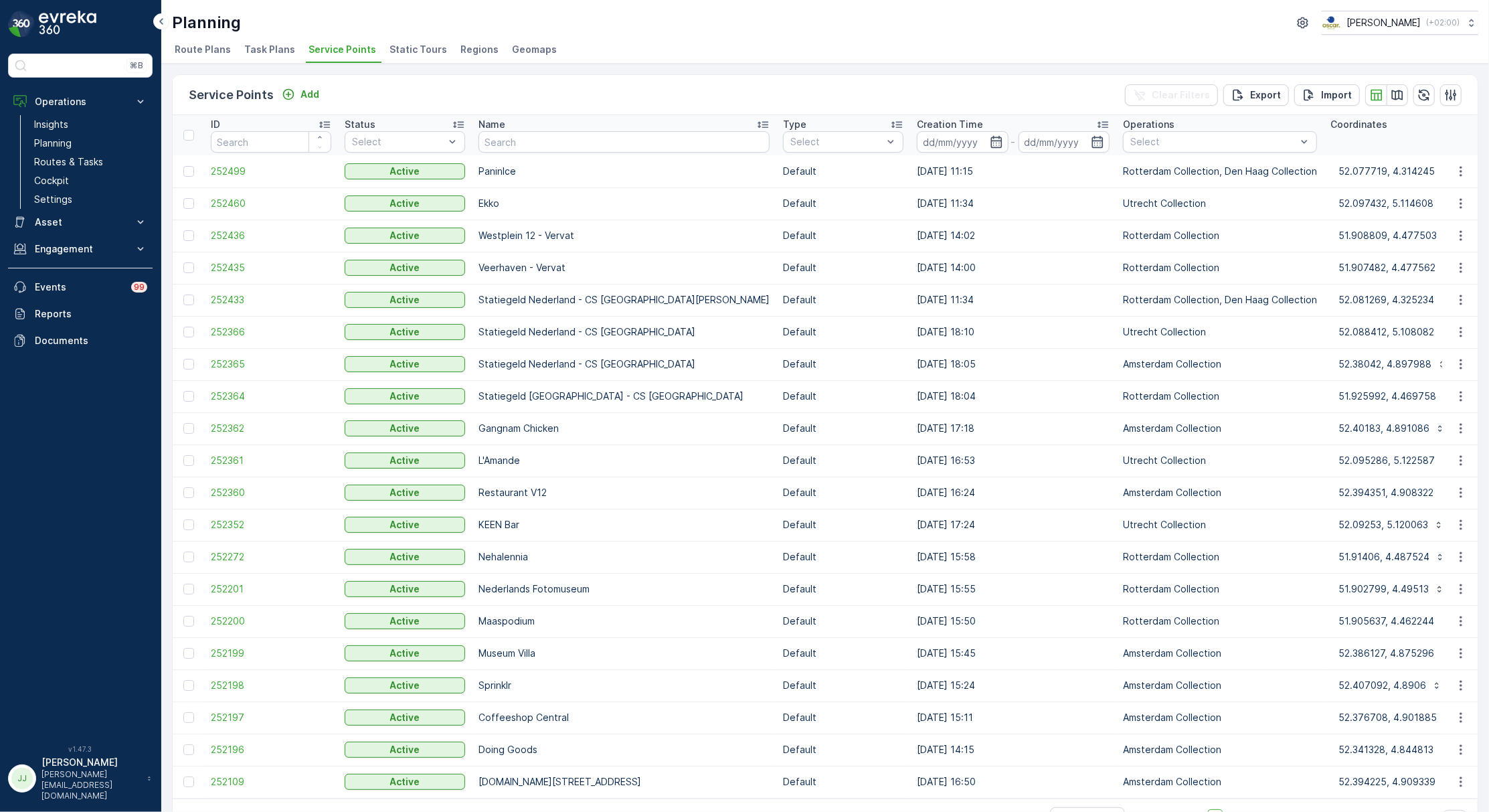
click at [276, 51] on span "Task Plans" at bounding box center [270, 49] width 51 height 13
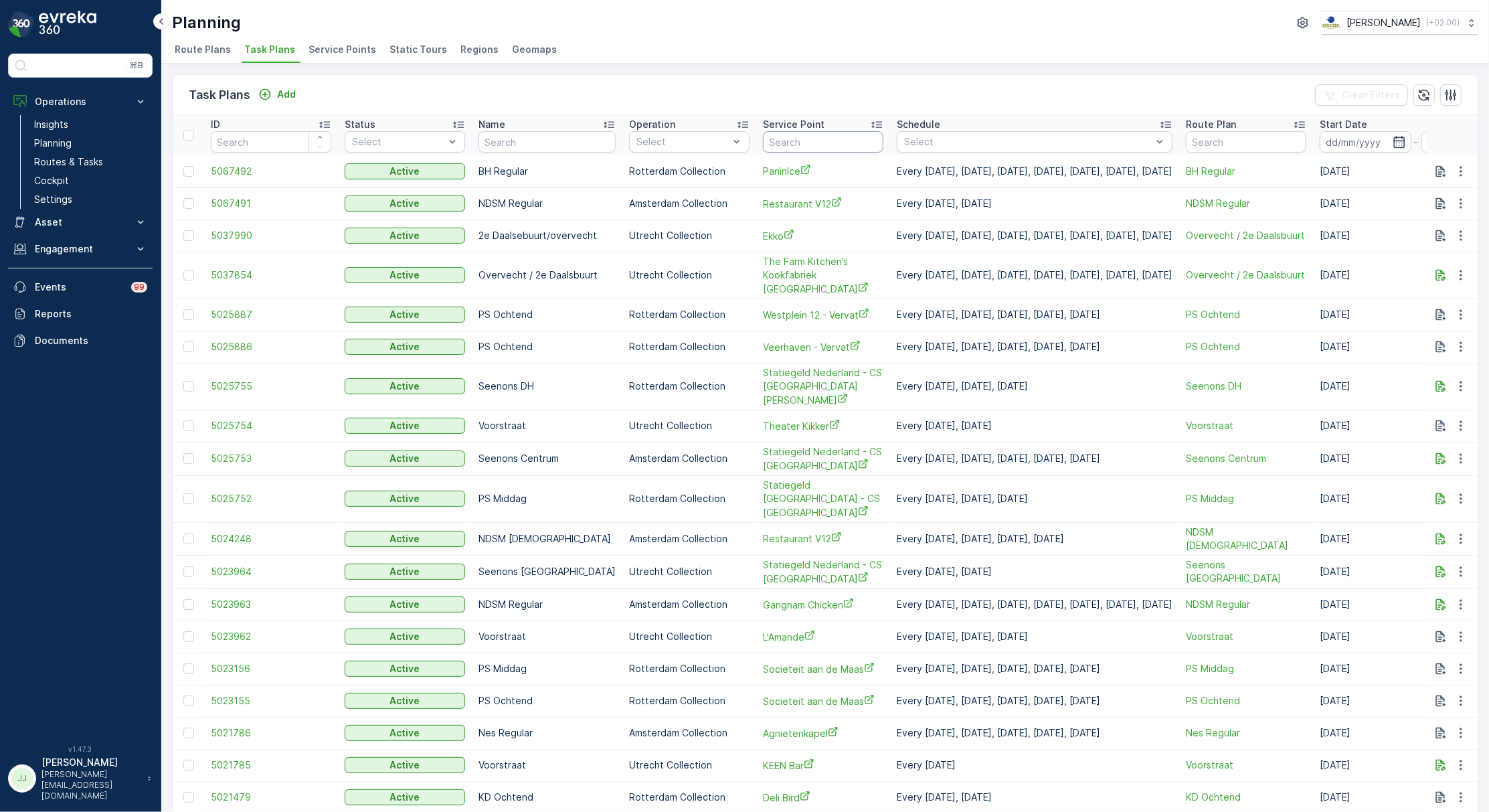
click at [769, 135] on input "text" at bounding box center [823, 141] width 120 height 21
type input "statiegeld"
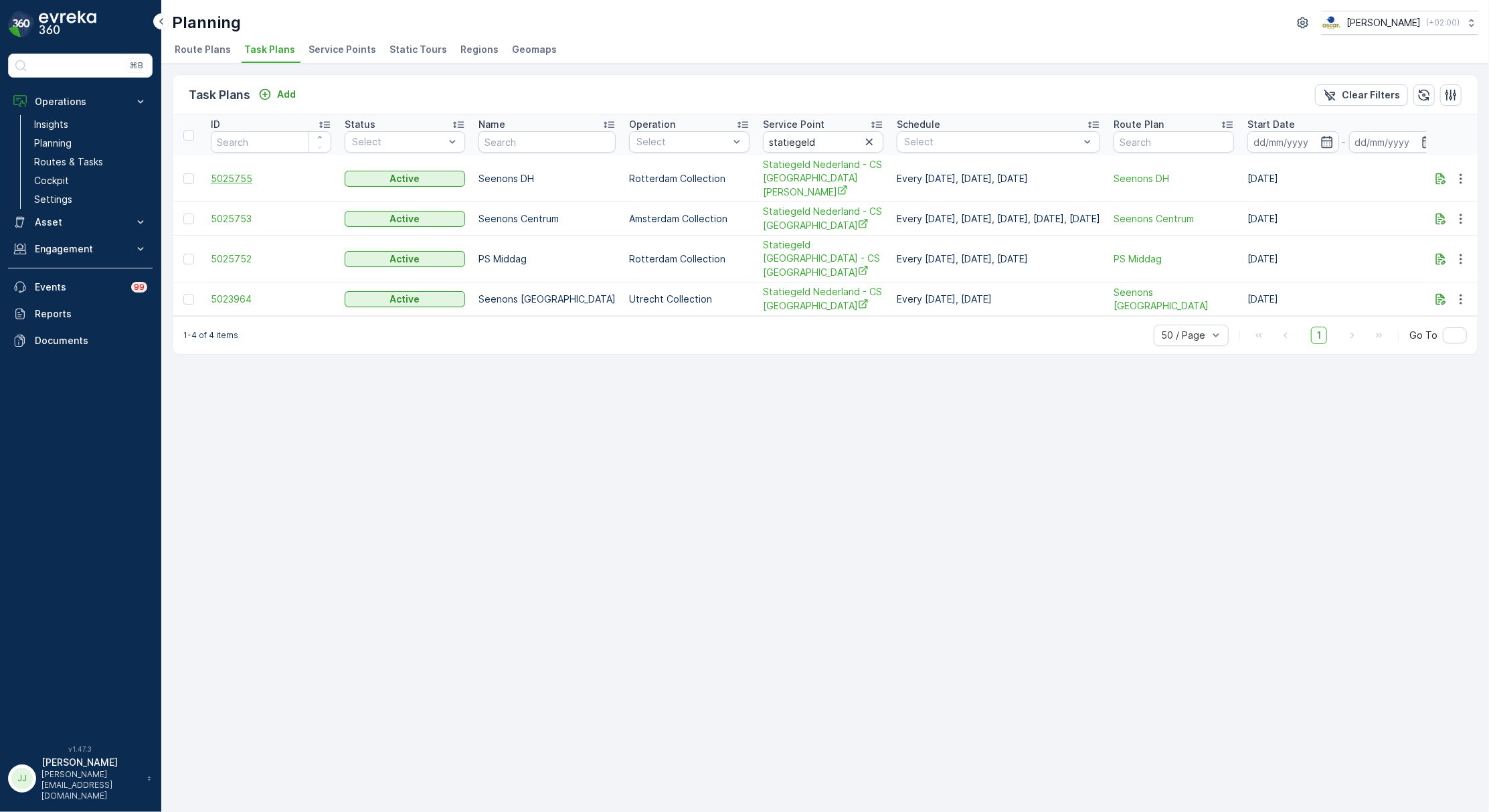
click at [246, 175] on span "5025755" at bounding box center [271, 178] width 120 height 13
click at [1468, 174] on button "button" at bounding box center [1460, 179] width 24 height 16
click at [1450, 206] on span "Edit Task Plan" at bounding box center [1437, 211] width 62 height 13
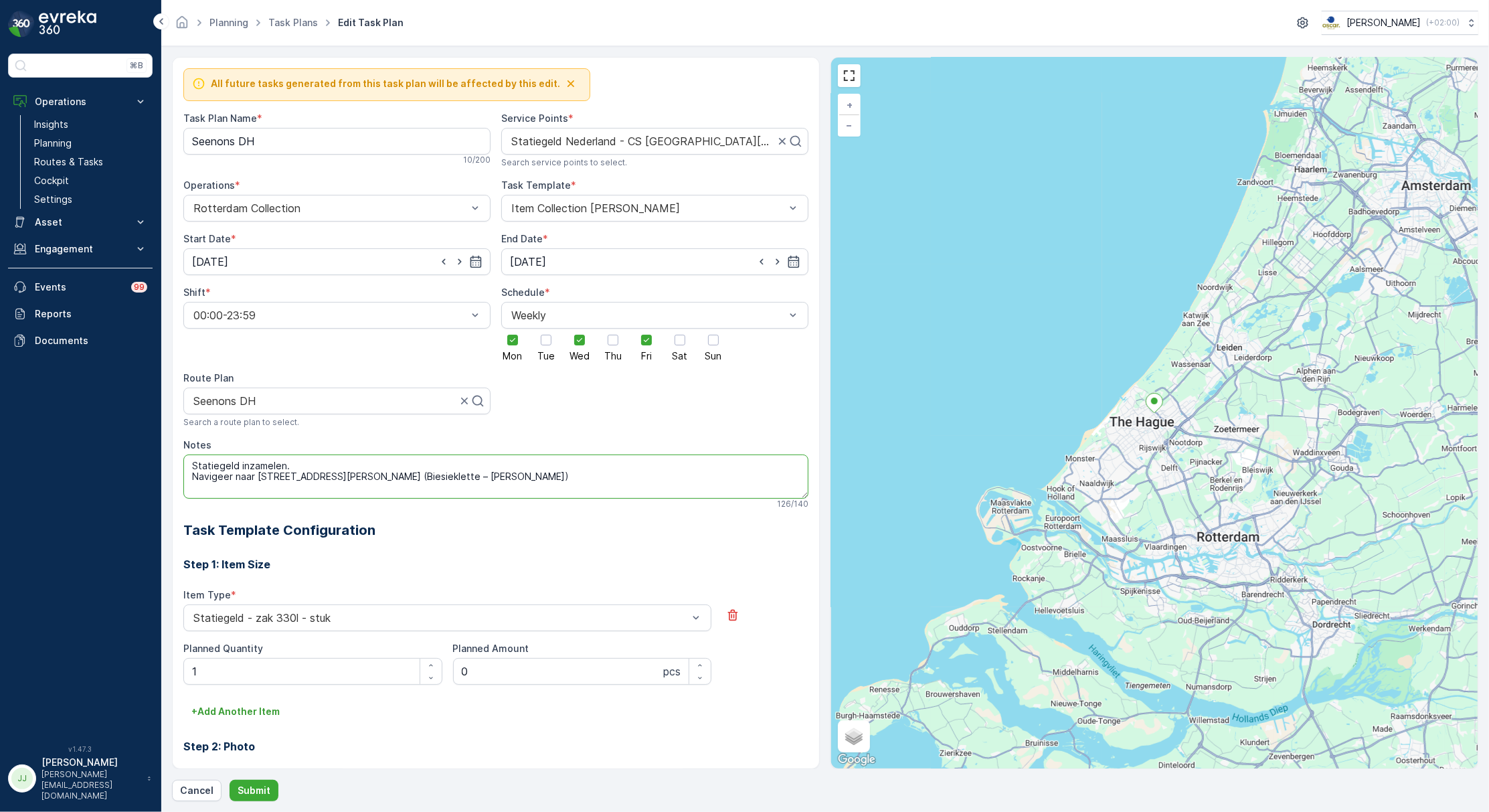
click at [366, 467] on textarea "Statiegeld inzamelen. Navigeer naar [STREET_ADDRESS][PERSON_NAME] (Biesieklette…" at bounding box center [496, 477] width 625 height 44
drag, startPoint x: 255, startPoint y: 473, endPoint x: 403, endPoint y: 480, distance: 148.2
click at [403, 480] on textarea "Statiegeld inzamelen. Navigeer naar [STREET_ADDRESS][PERSON_NAME] (Biesieklette…" at bounding box center [496, 477] width 625 height 44
